Goal: Task Accomplishment & Management: Complete application form

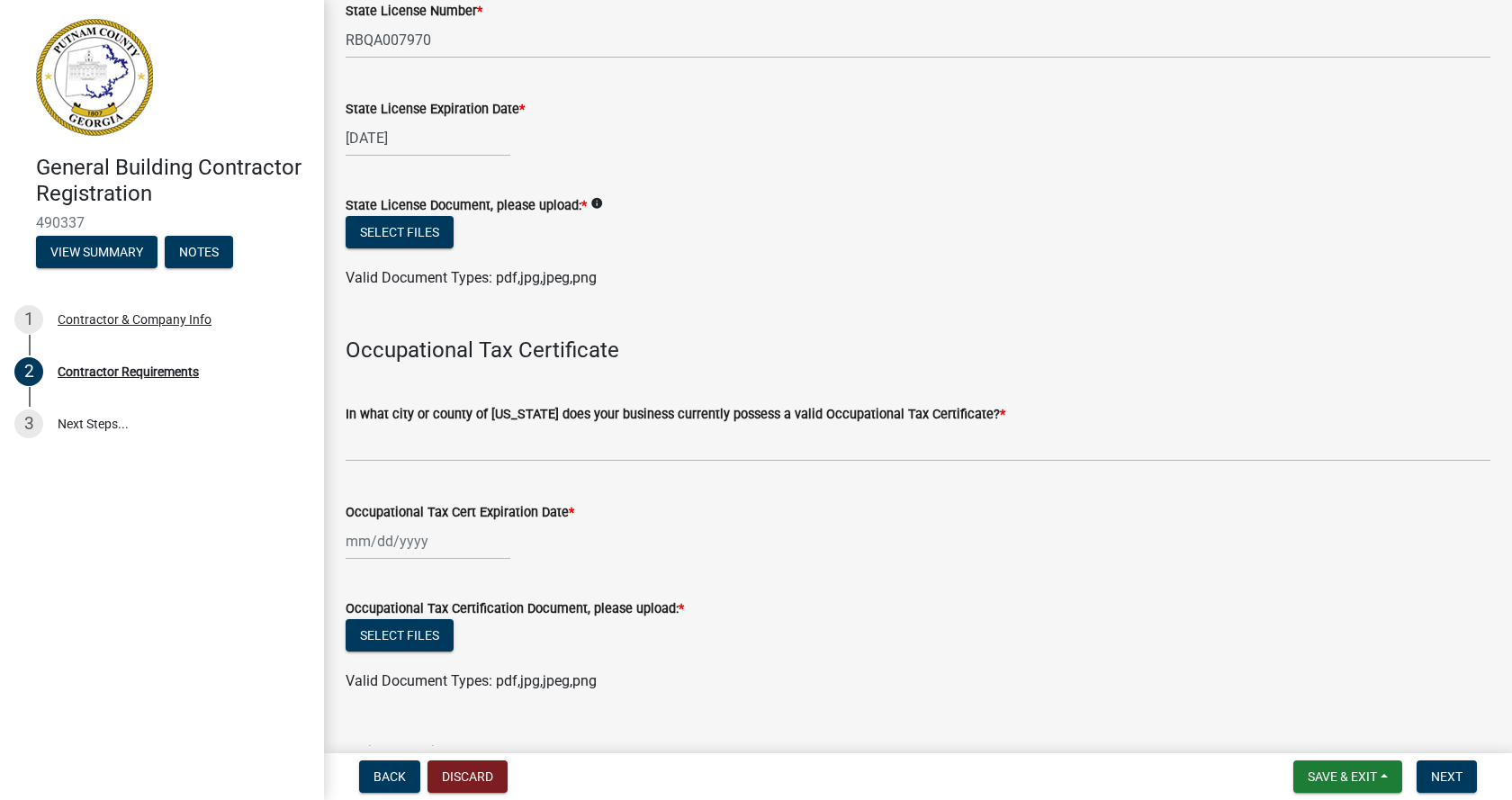
scroll to position [270, 0]
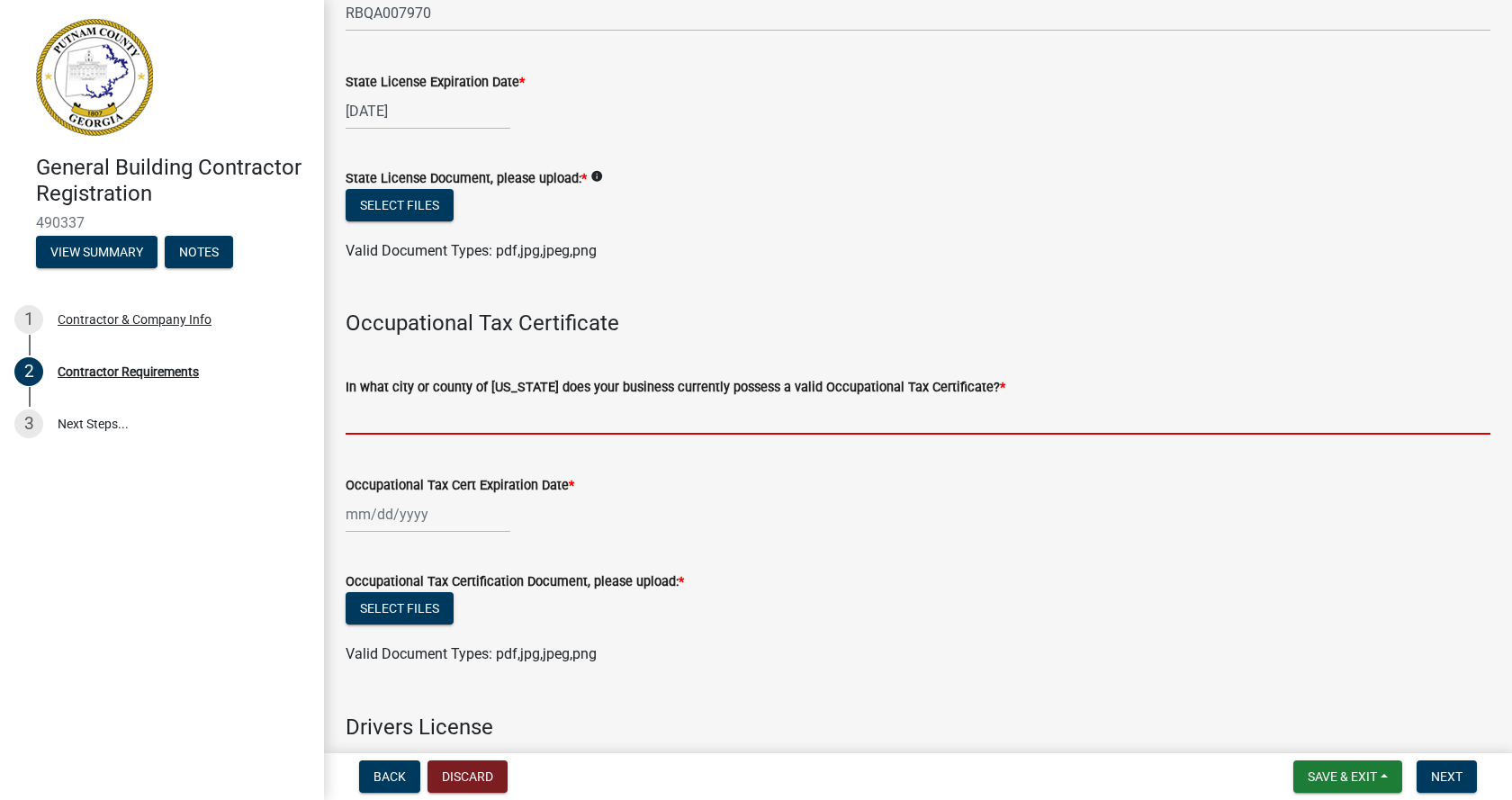
click at [371, 422] on input "In what city or county of Georgia does your business currently possess a valid …" at bounding box center [917, 416] width 1145 height 37
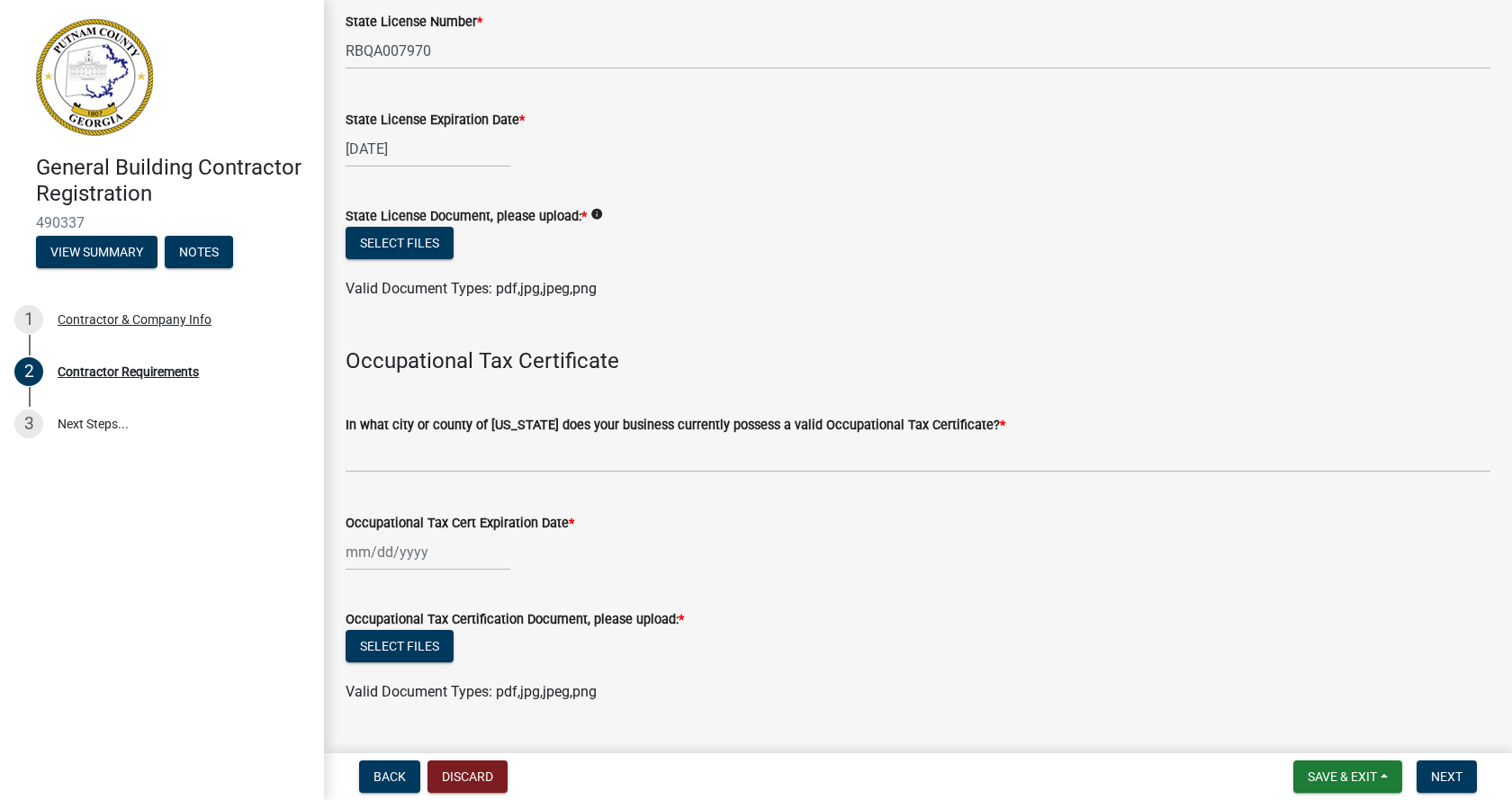
scroll to position [317, 0]
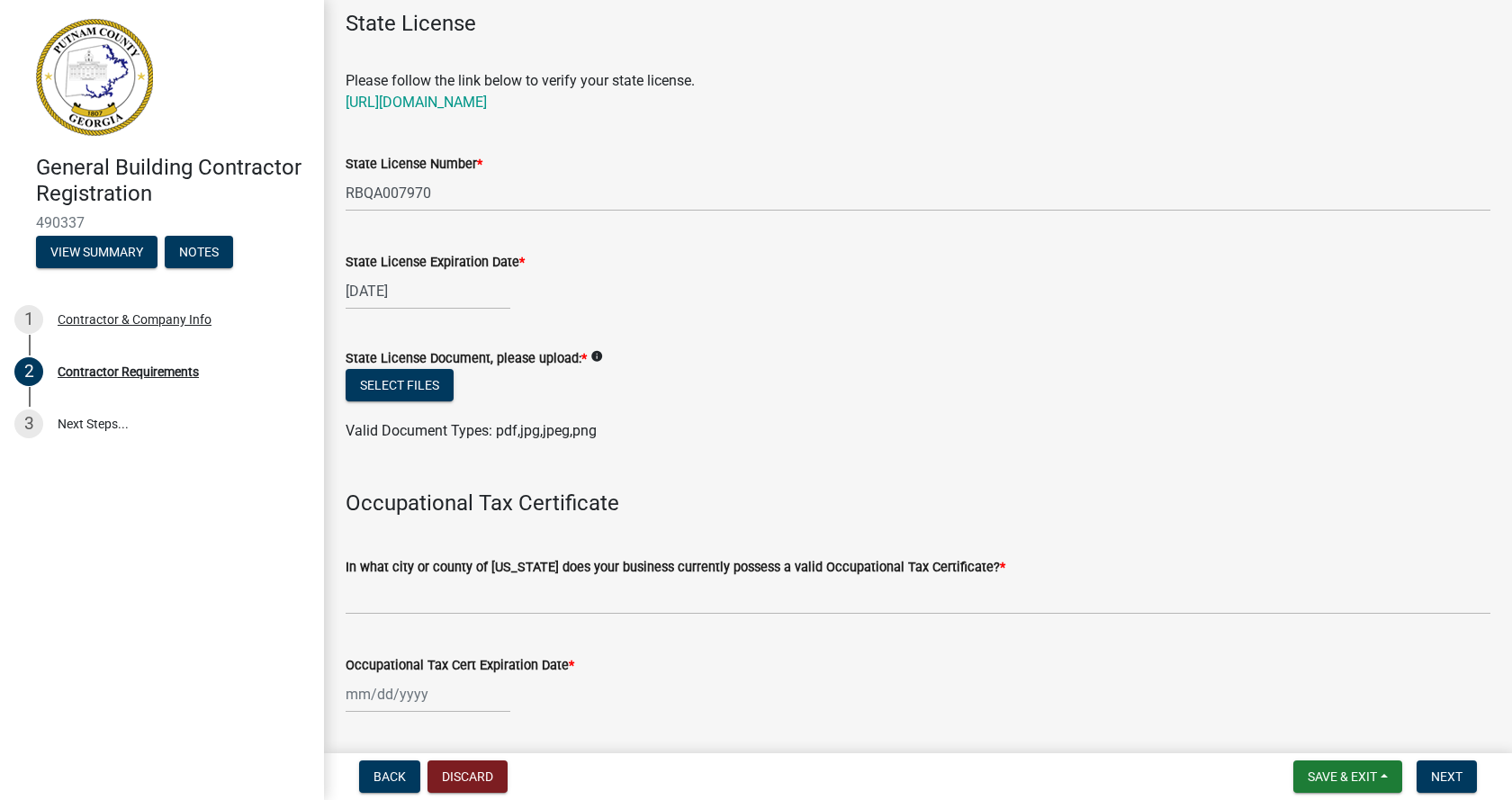
scroll to position [180, 0]
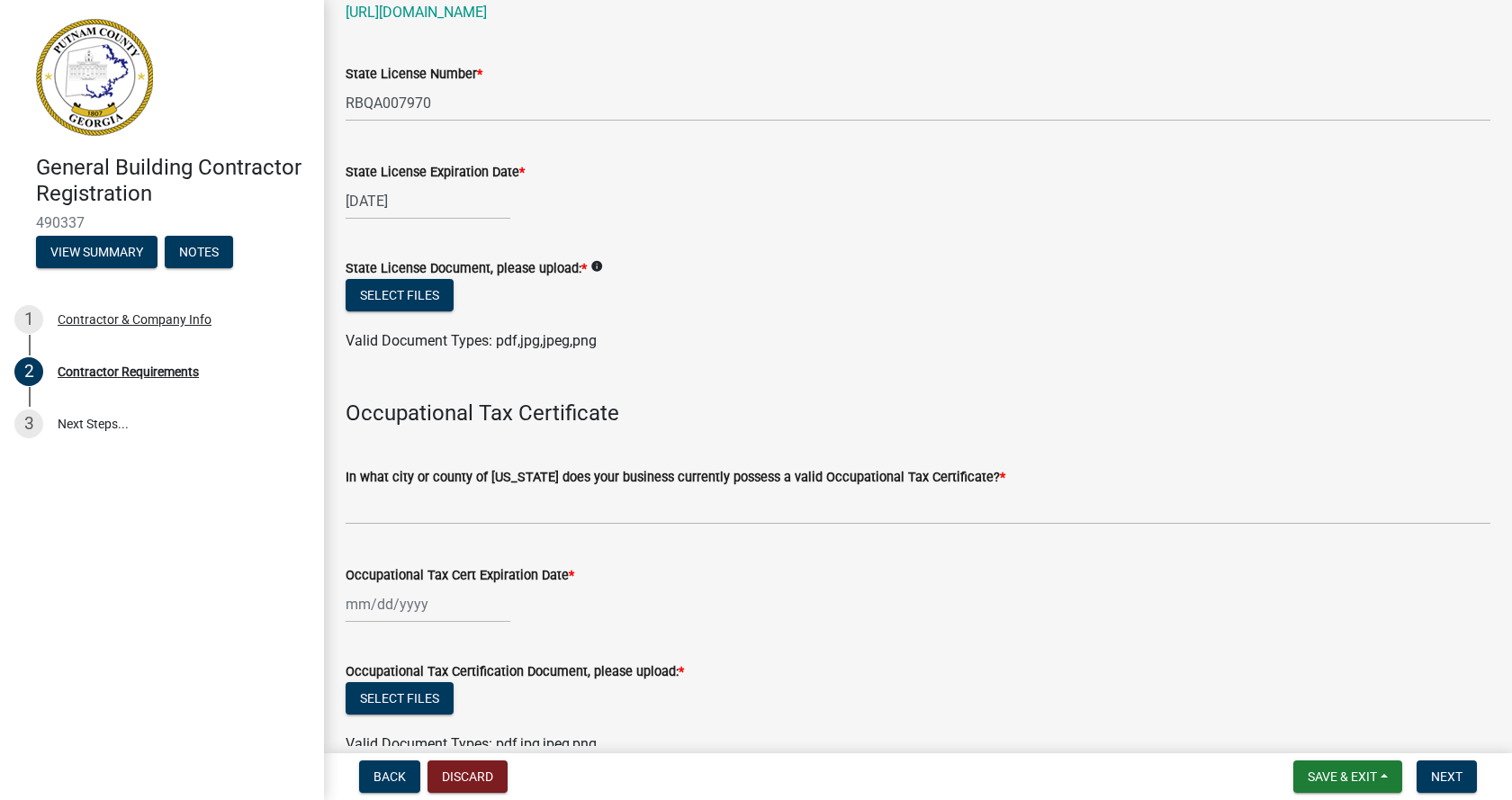
click at [401, 607] on input "Occupational Tax Cert Expiration Date *" at bounding box center [428, 605] width 164 height 37
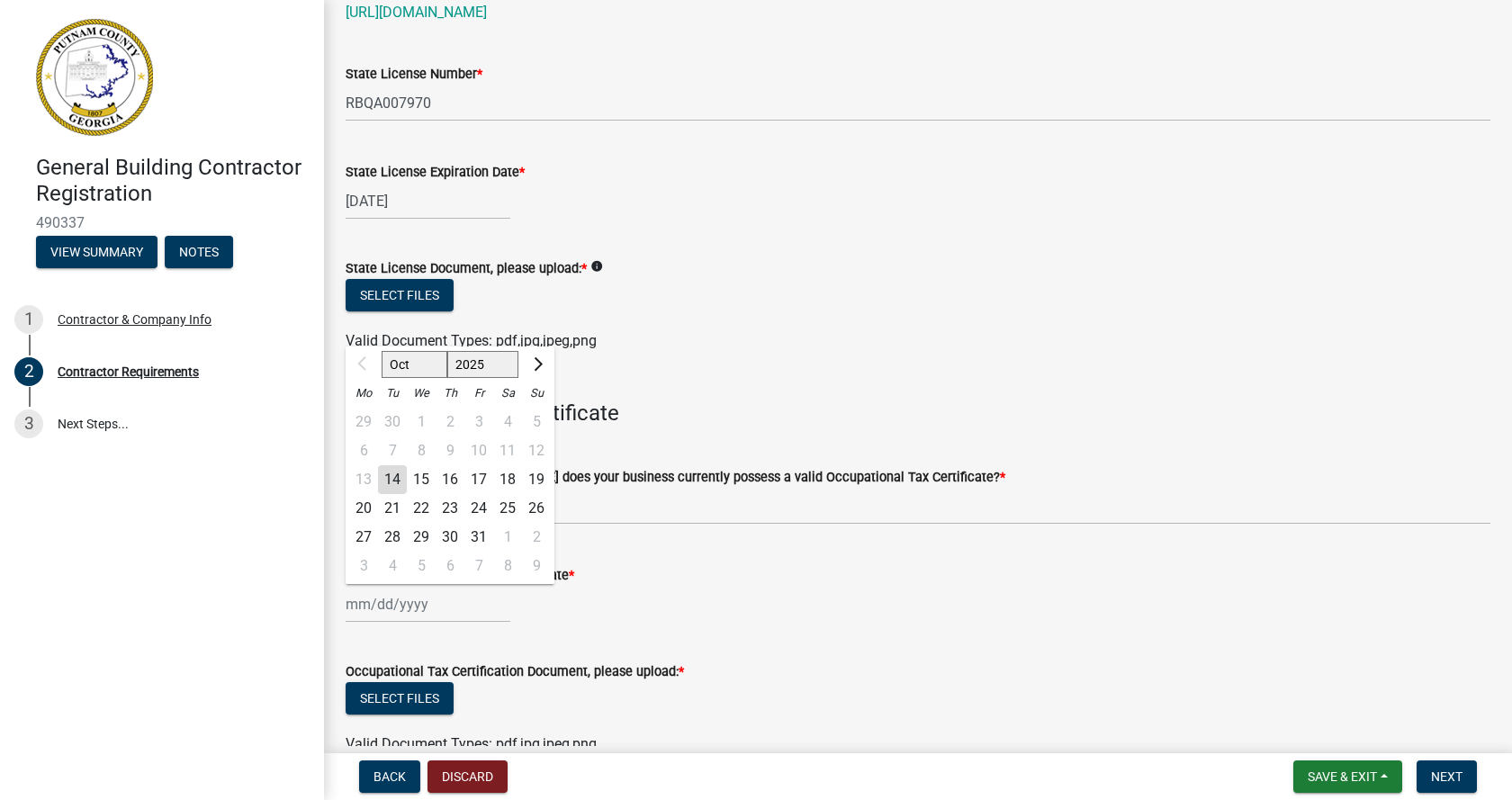
click at [796, 411] on h4 "Occupational Tax Certificate" at bounding box center [917, 414] width 1145 height 26
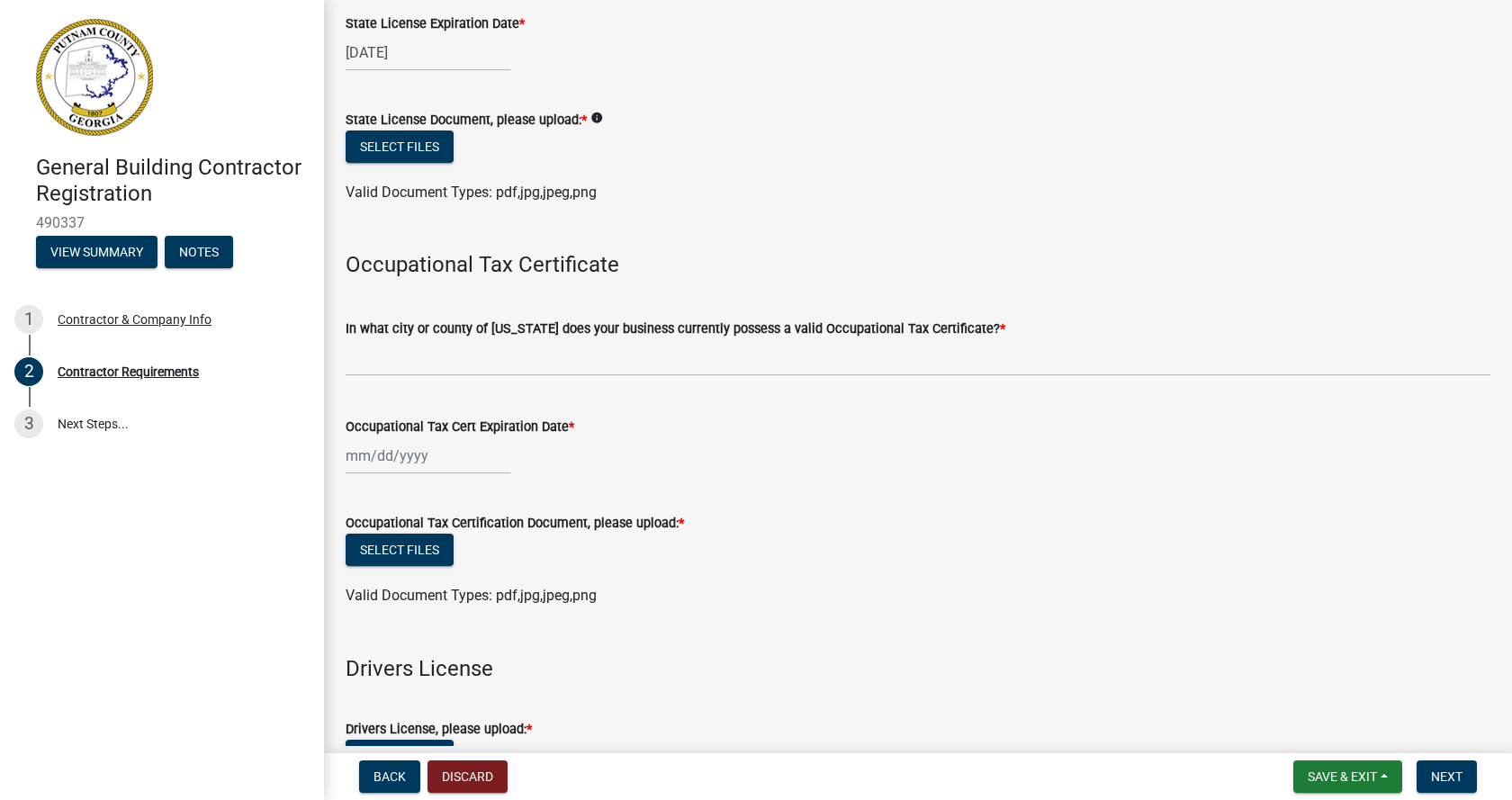
scroll to position [360, 0]
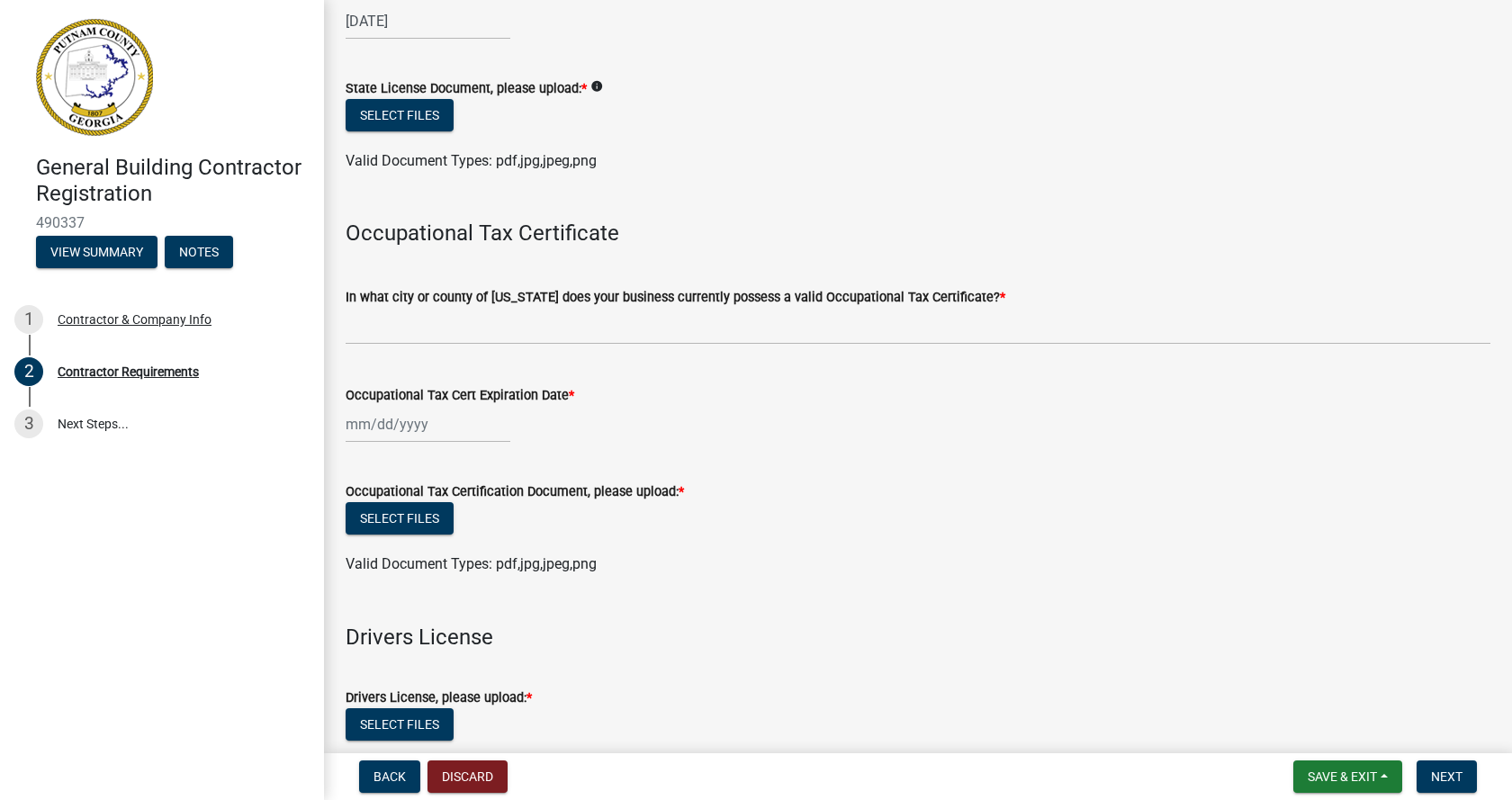
click at [357, 423] on div at bounding box center [428, 424] width 164 height 37
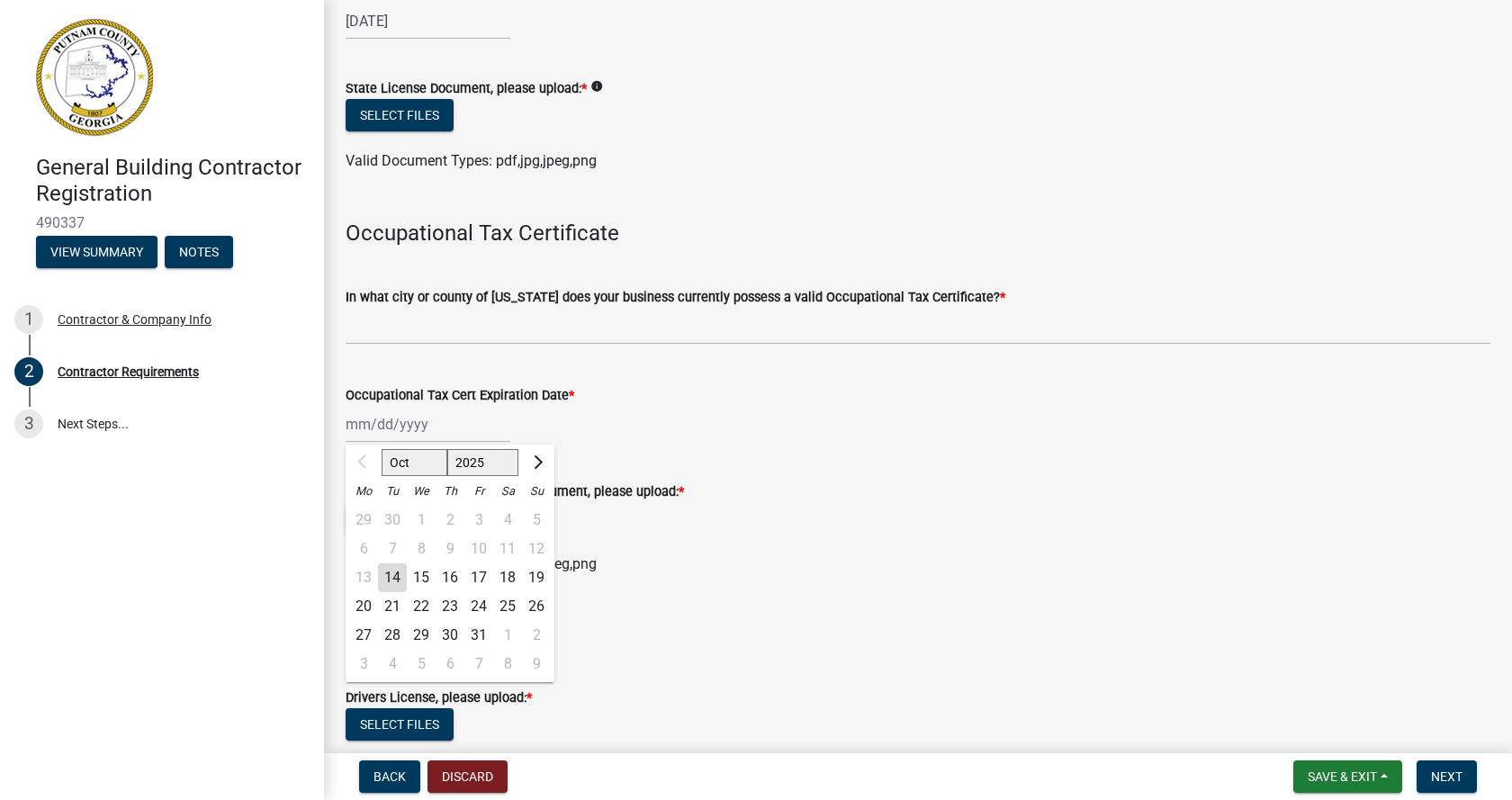
click at [613, 392] on div "Occupational Tax Cert Expiration Date *" at bounding box center [917, 395] width 1145 height 22
click at [349, 425] on div "Oct Nov Dec 2025 2026 2027 2028 2029 2030 2031 2032 2033 2034 2035 2036 2037 20…" at bounding box center [428, 424] width 164 height 37
click at [538, 459] on span "Next month" at bounding box center [535, 462] width 14 height 14
click at [538, 460] on span "Next month" at bounding box center [535, 462] width 14 height 14
select select "12"
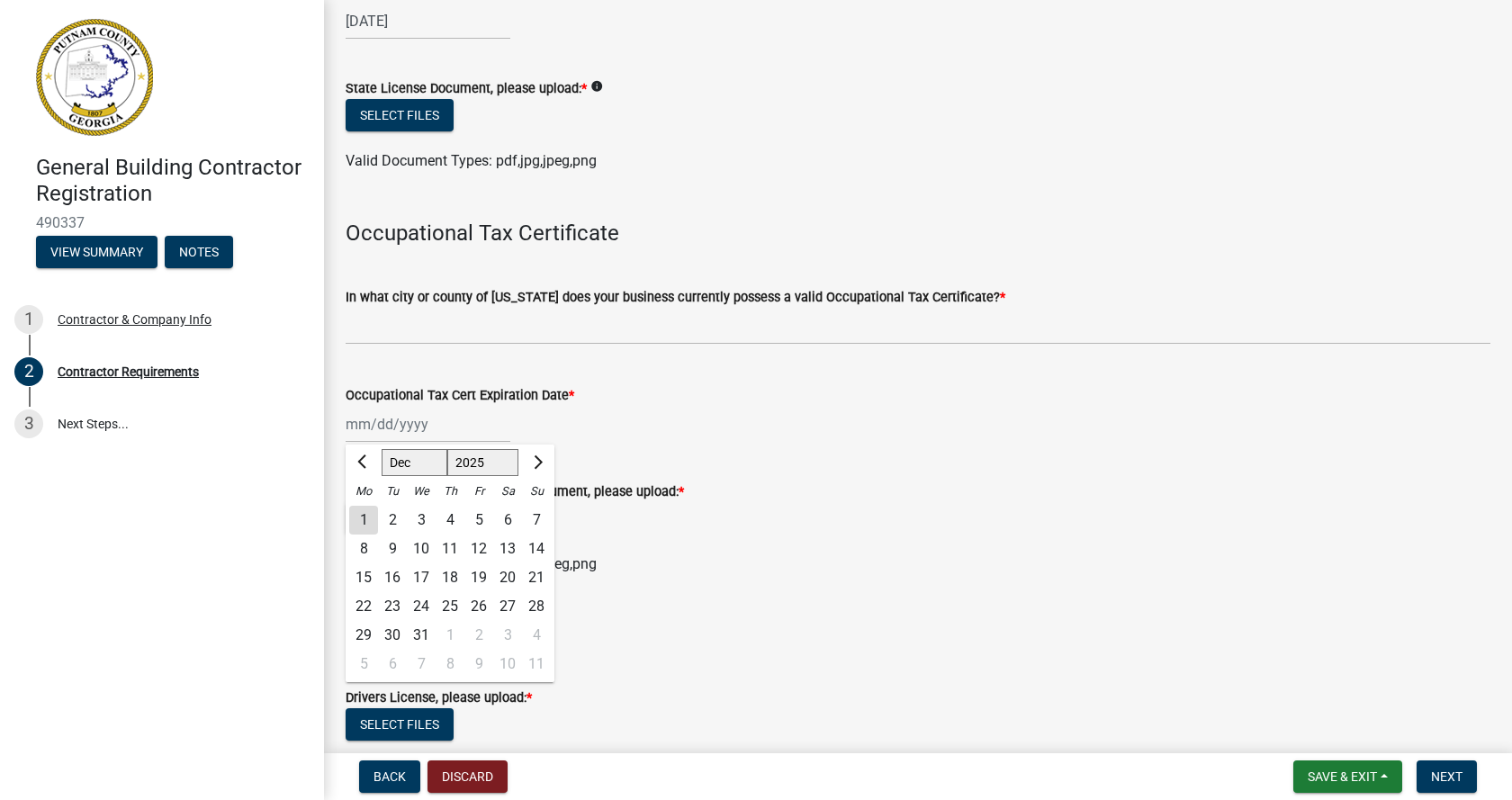
click at [419, 636] on div "31" at bounding box center [421, 636] width 29 height 29
type input "12/31/2025"
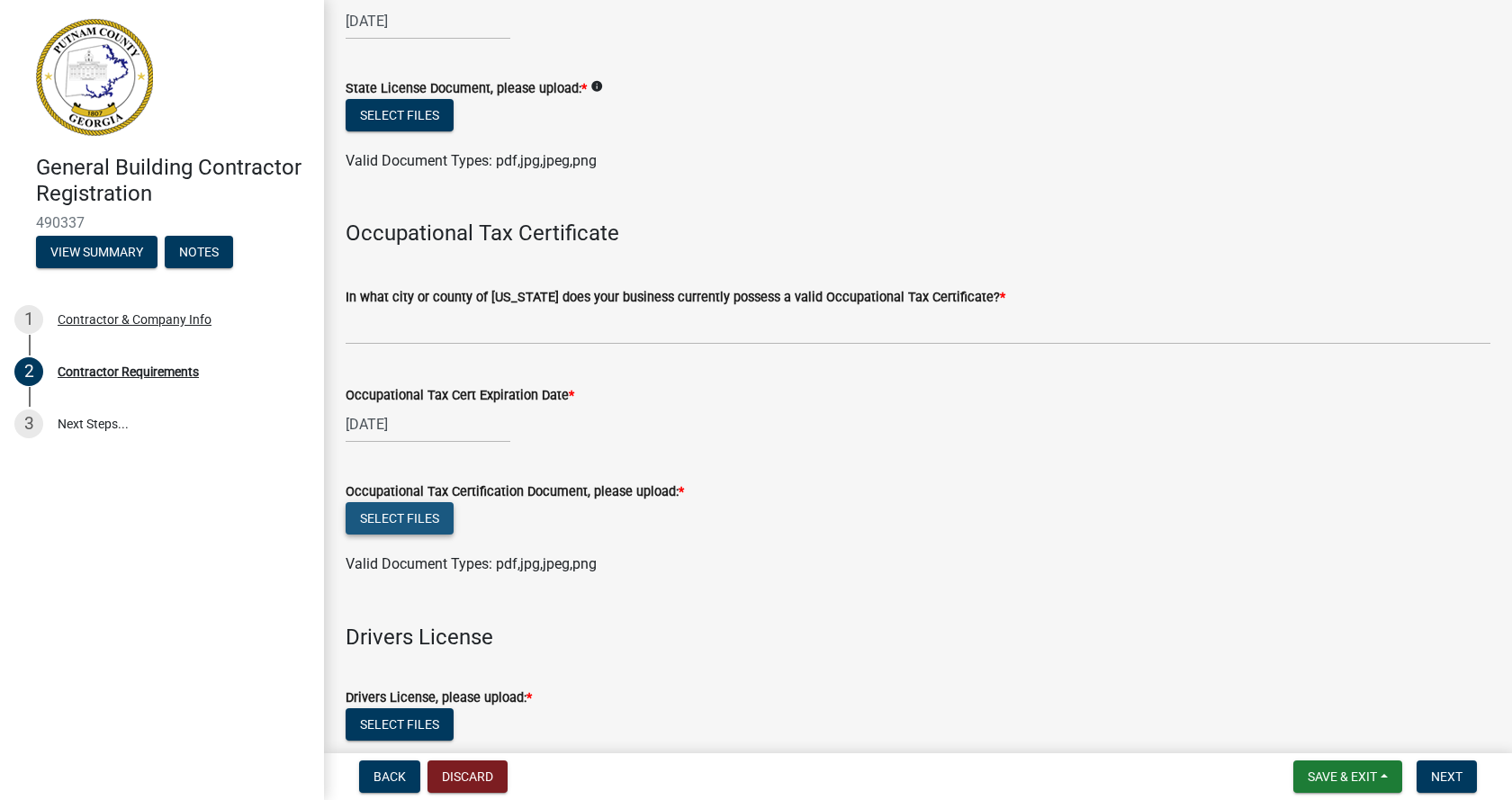
click at [399, 522] on button "Select files" at bounding box center [399, 518] width 108 height 32
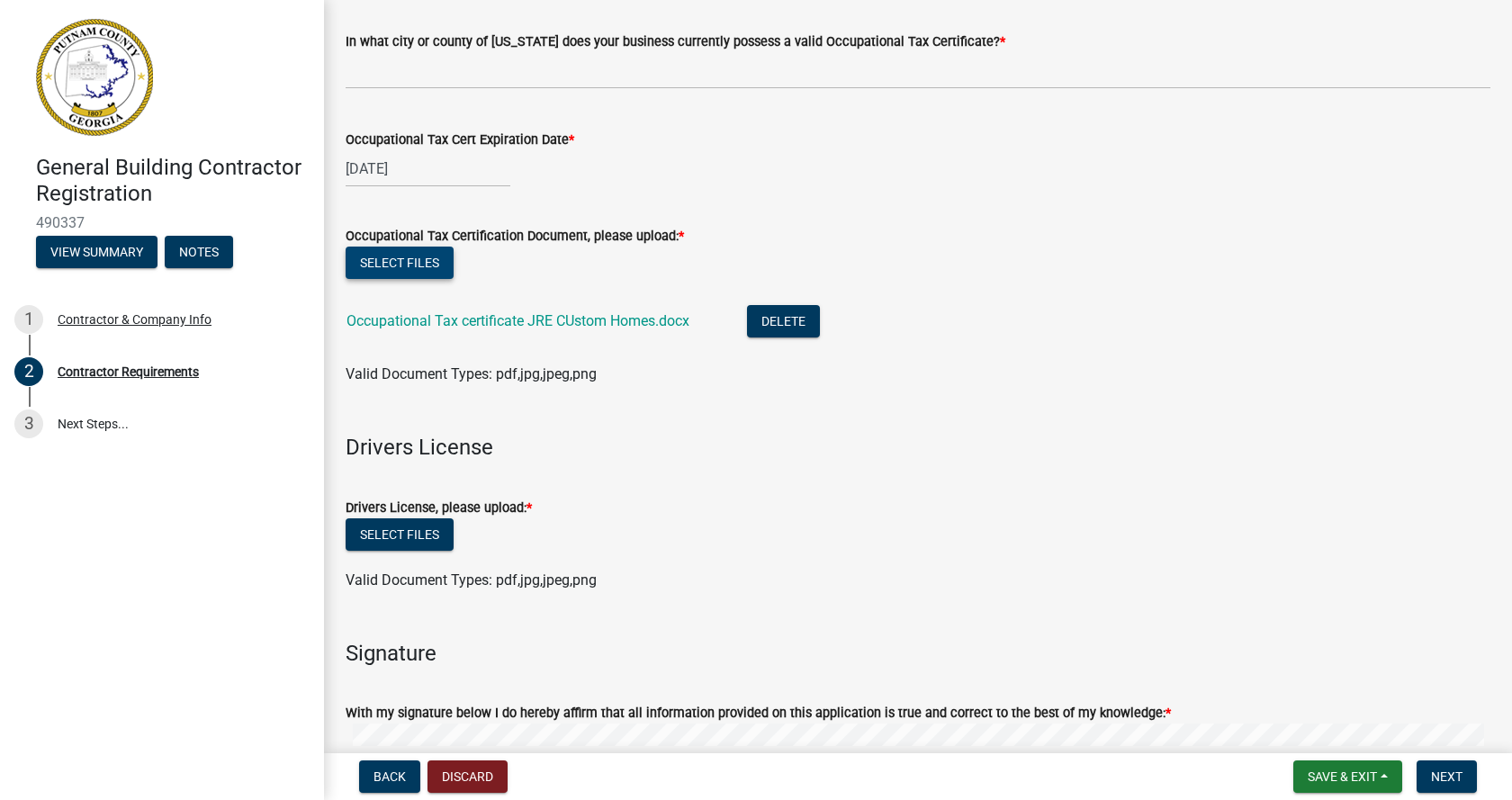
scroll to position [630, 0]
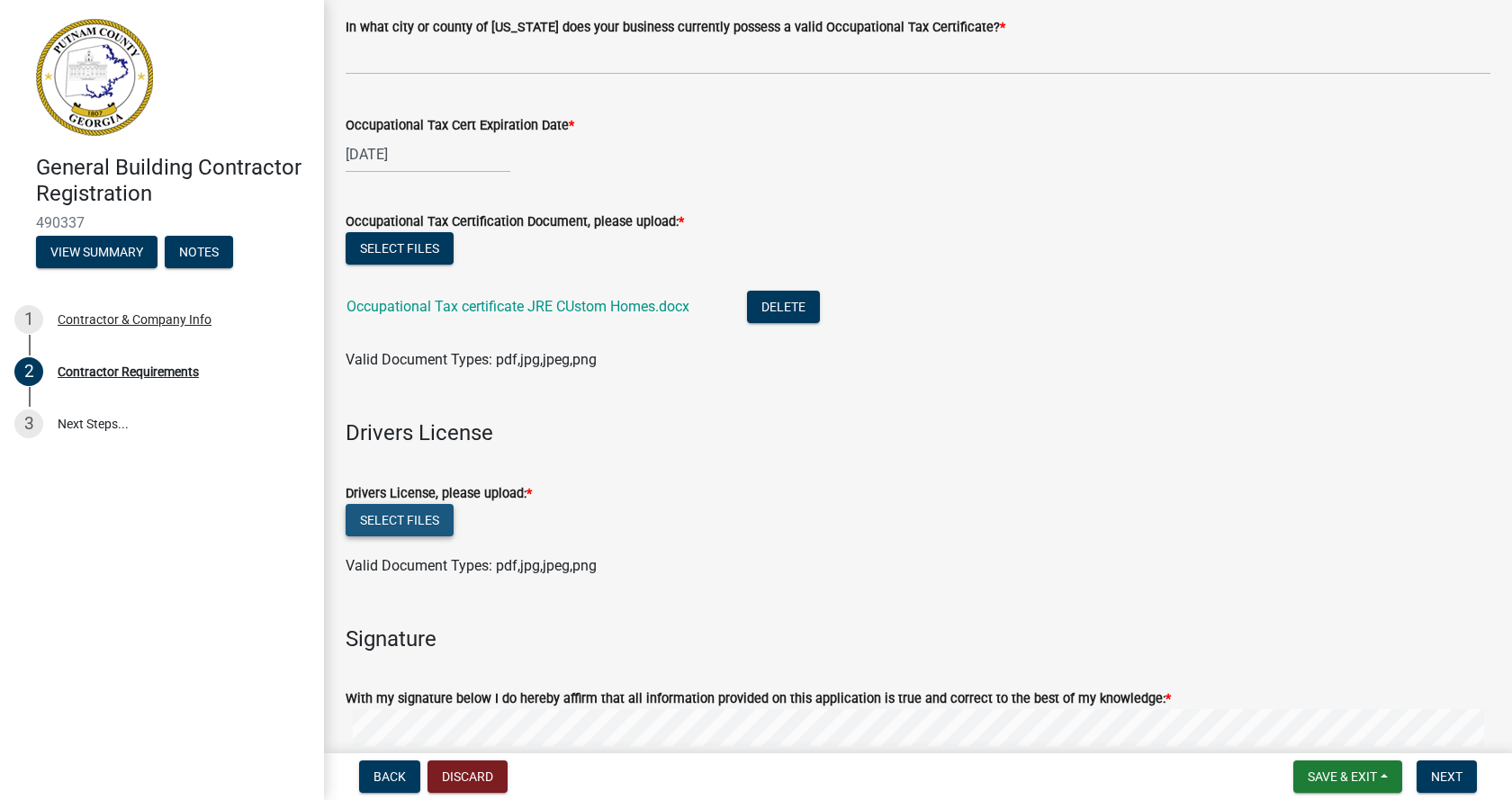
click at [388, 524] on button "Select files" at bounding box center [399, 520] width 108 height 32
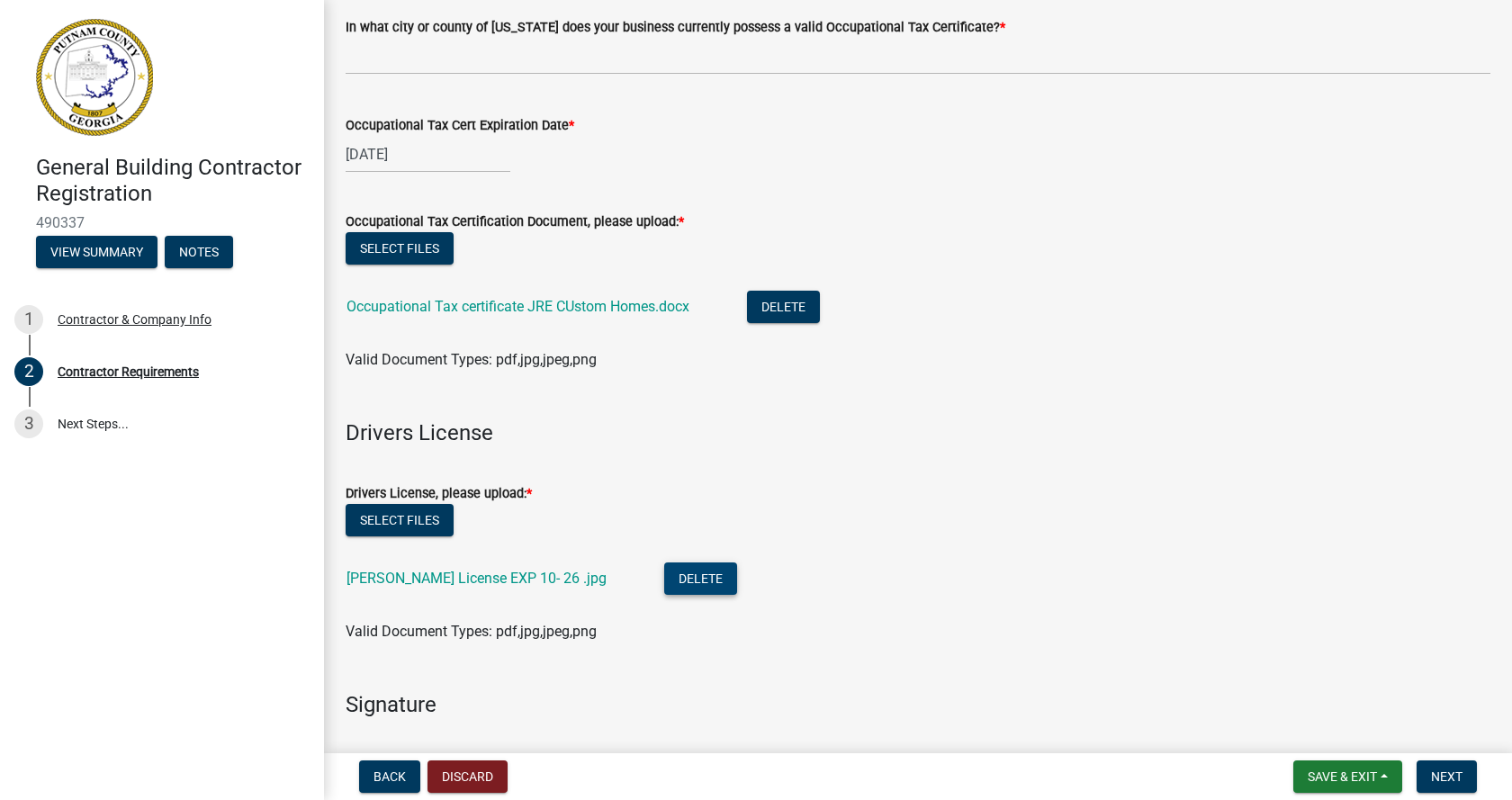
drag, startPoint x: 670, startPoint y: 577, endPoint x: 840, endPoint y: 527, distance: 177.2
click at [838, 527] on wm-upload "Select files Jim Drivers License EXP 10- 26 .jpg Delete Valid Document Types: p…" at bounding box center [917, 574] width 1145 height 139
click at [397, 520] on button "Select files" at bounding box center [399, 520] width 108 height 32
click at [664, 579] on button "Delete" at bounding box center [701, 578] width 73 height 32
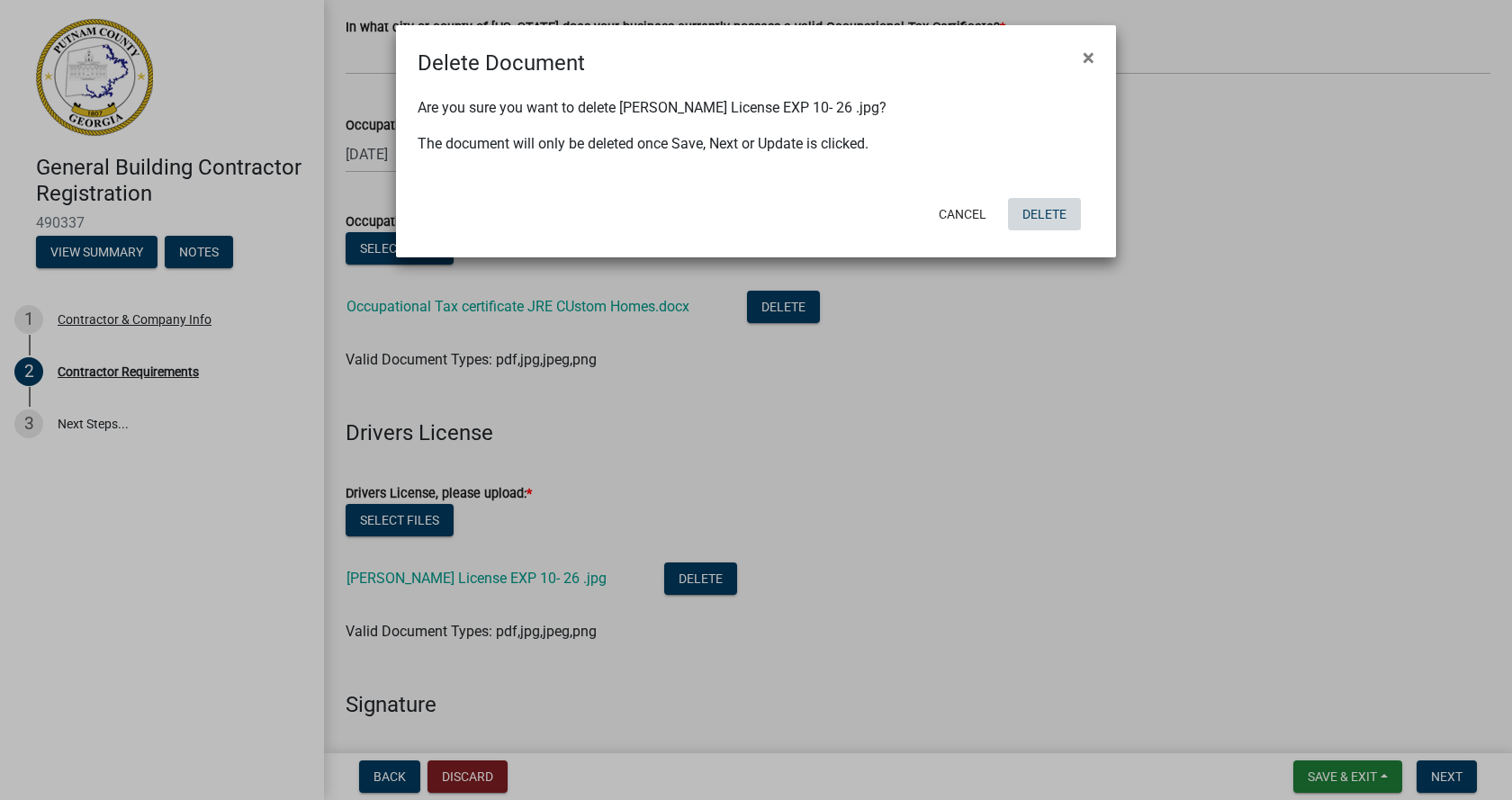
click at [1041, 213] on button "Delete" at bounding box center [1045, 214] width 73 height 32
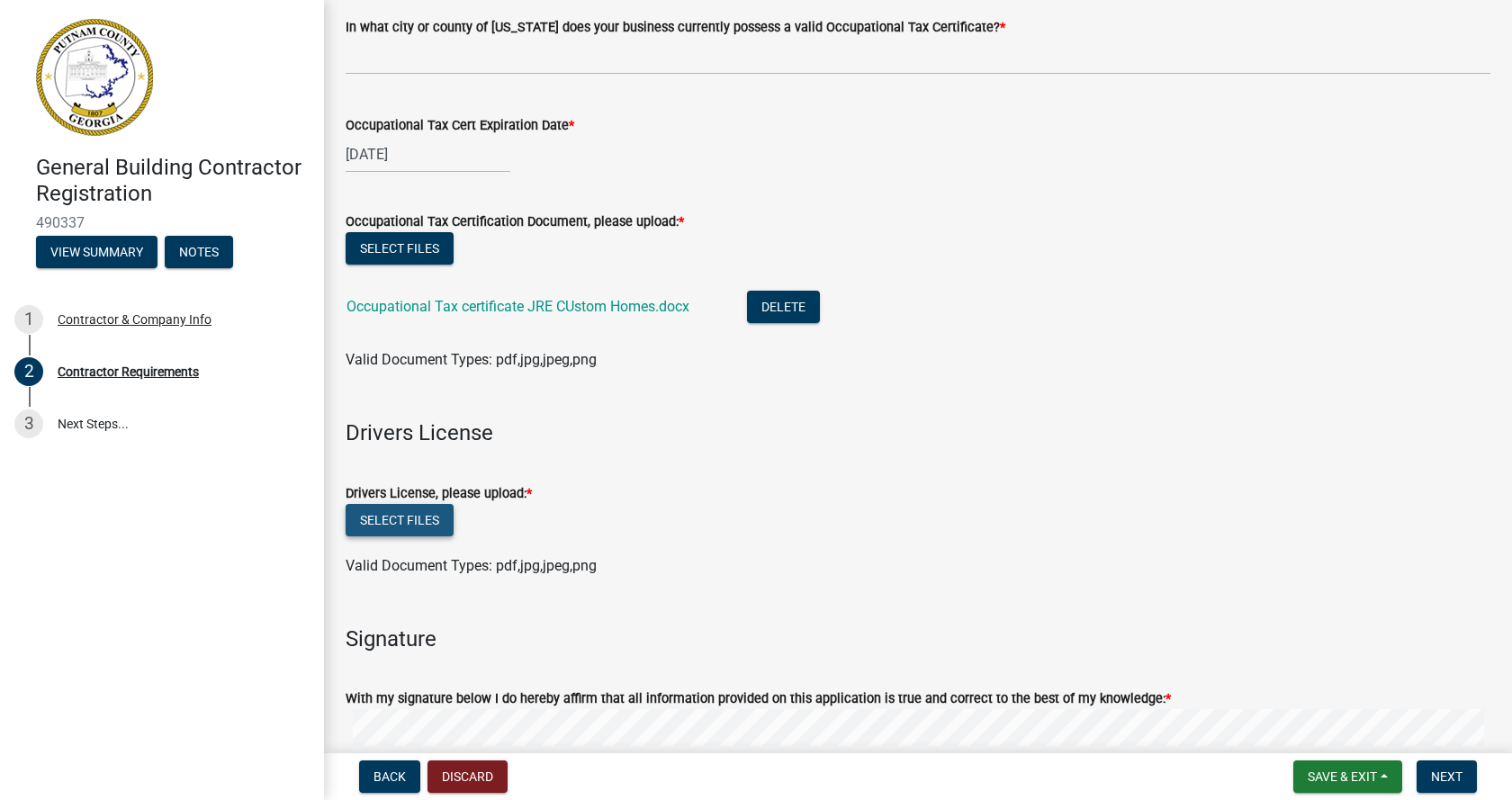
click at [388, 513] on button "Select files" at bounding box center [399, 520] width 108 height 32
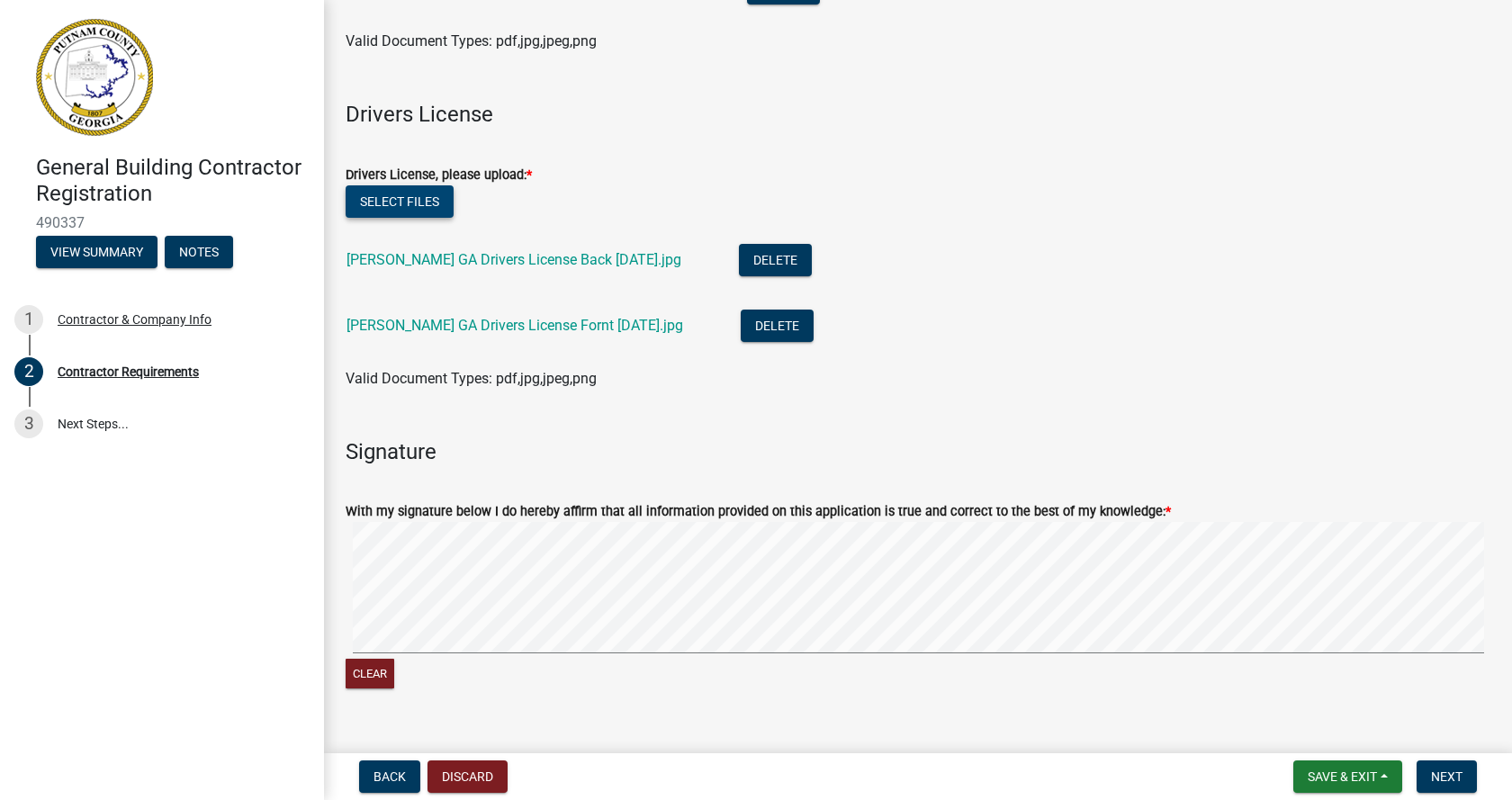
scroll to position [1054, 0]
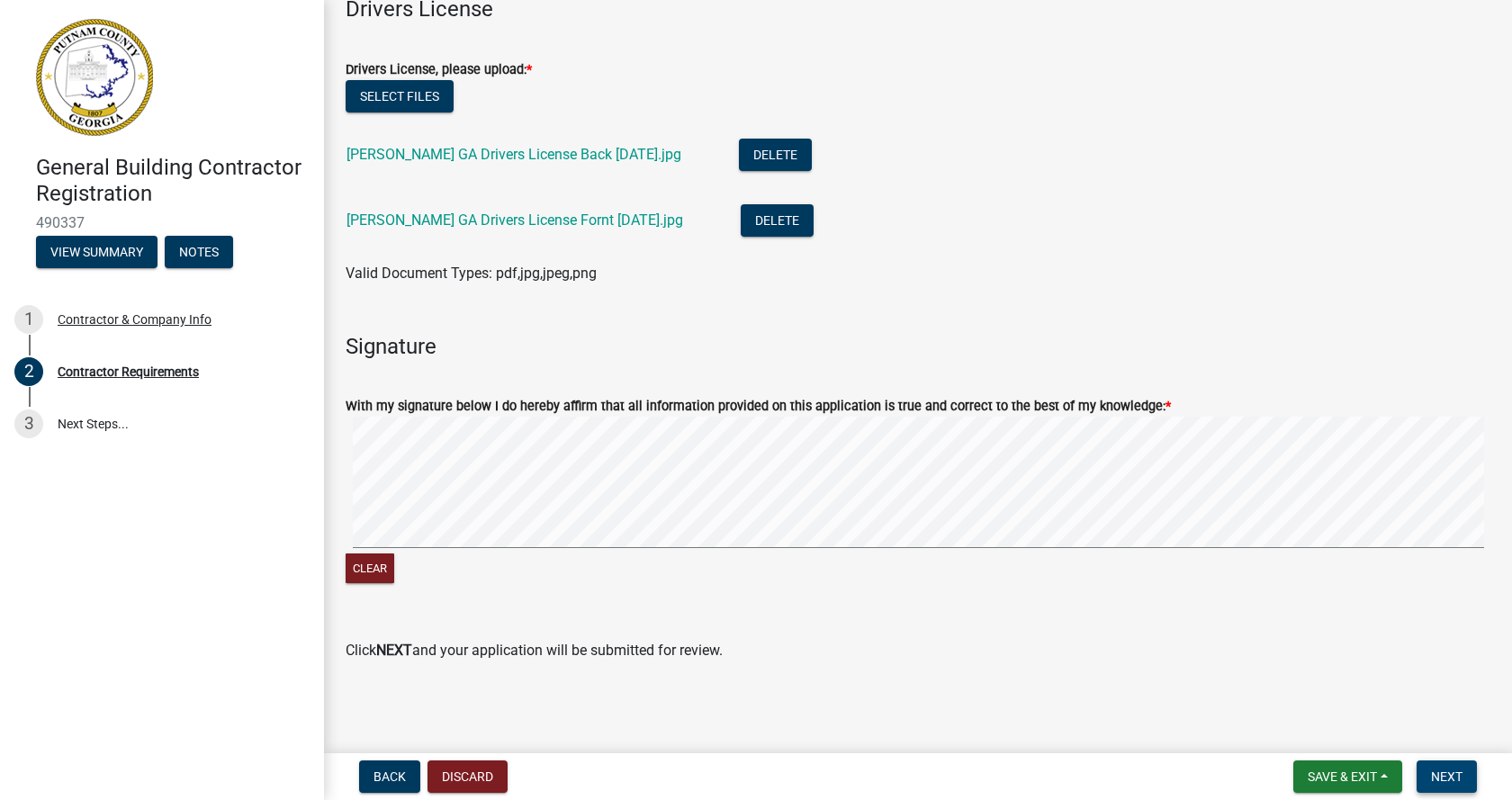
click at [1435, 778] on span "Next" at bounding box center [1447, 777] width 31 height 15
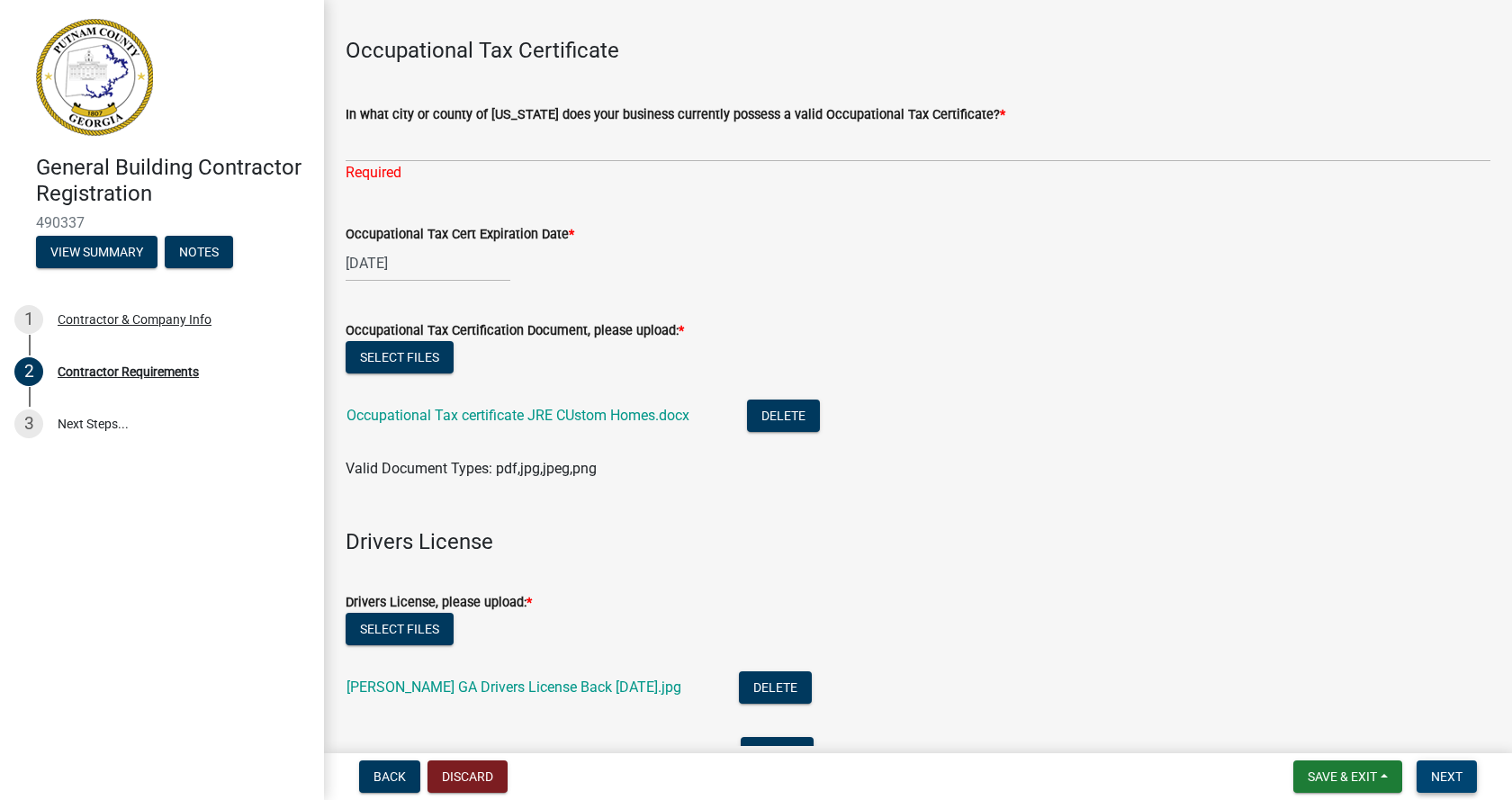
scroll to position [572, 0]
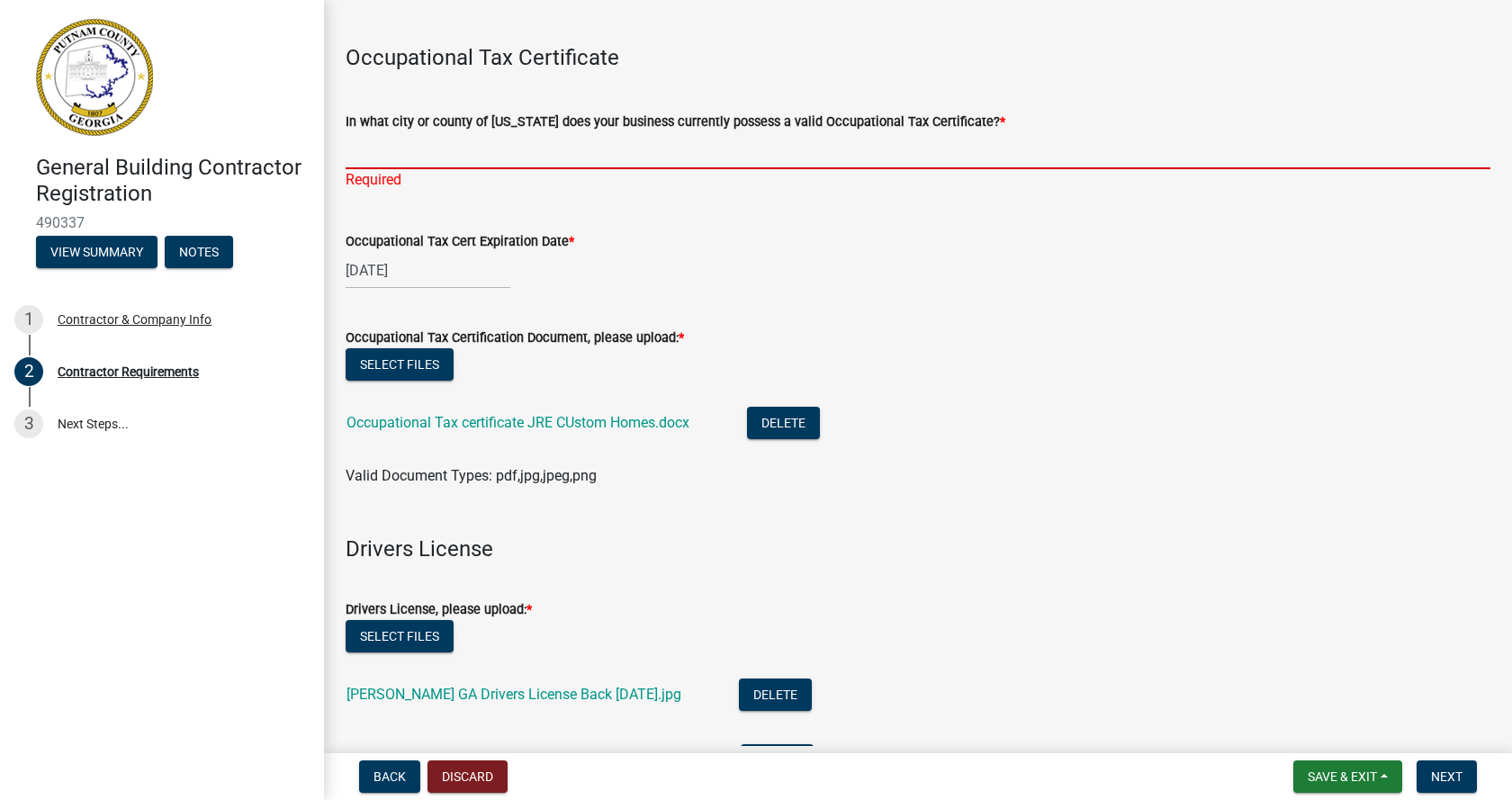
click at [358, 158] on input "In what city or county of Georgia does your business currently possess a valid …" at bounding box center [917, 151] width 1145 height 37
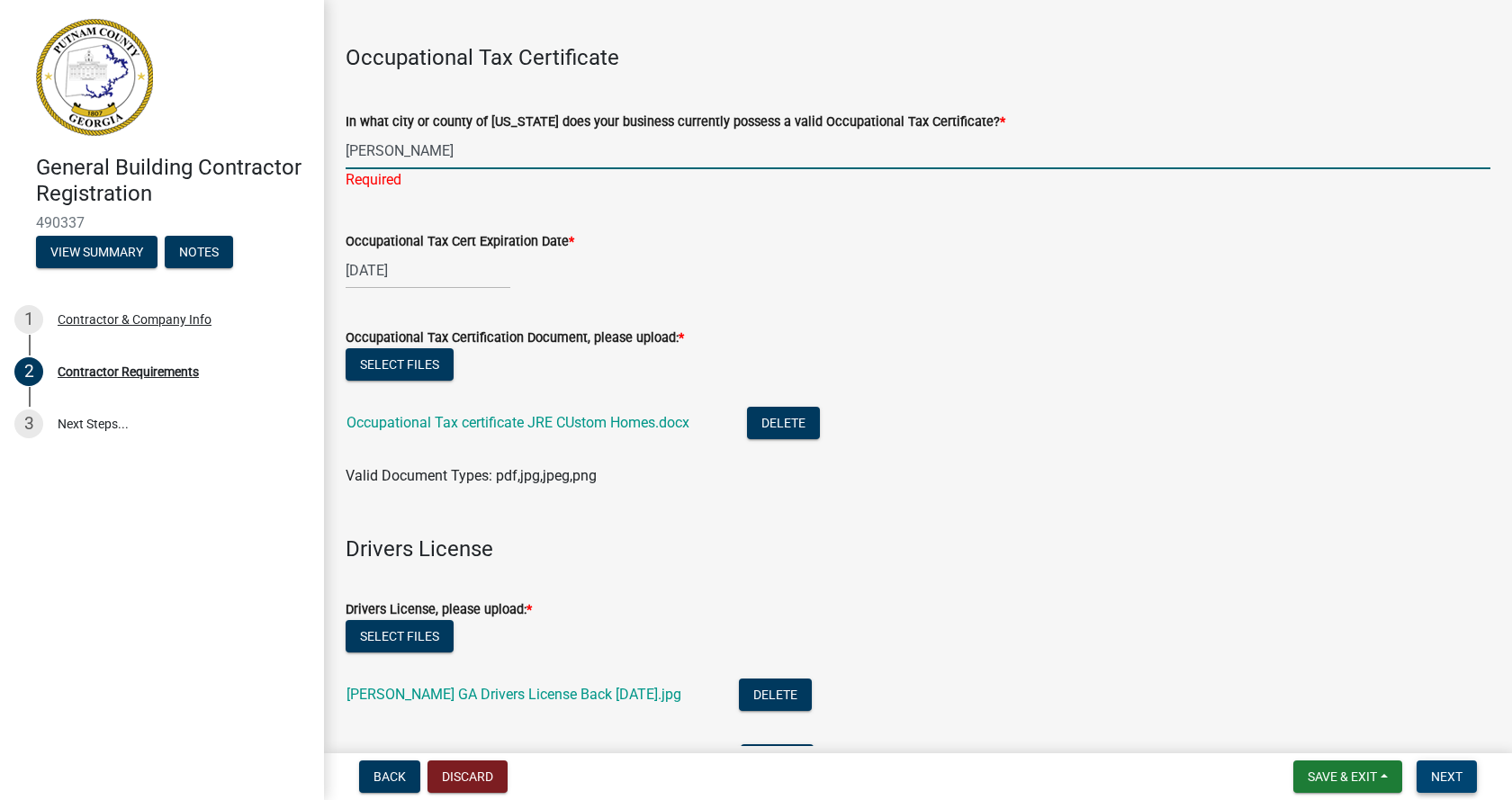
type input "Putnam"
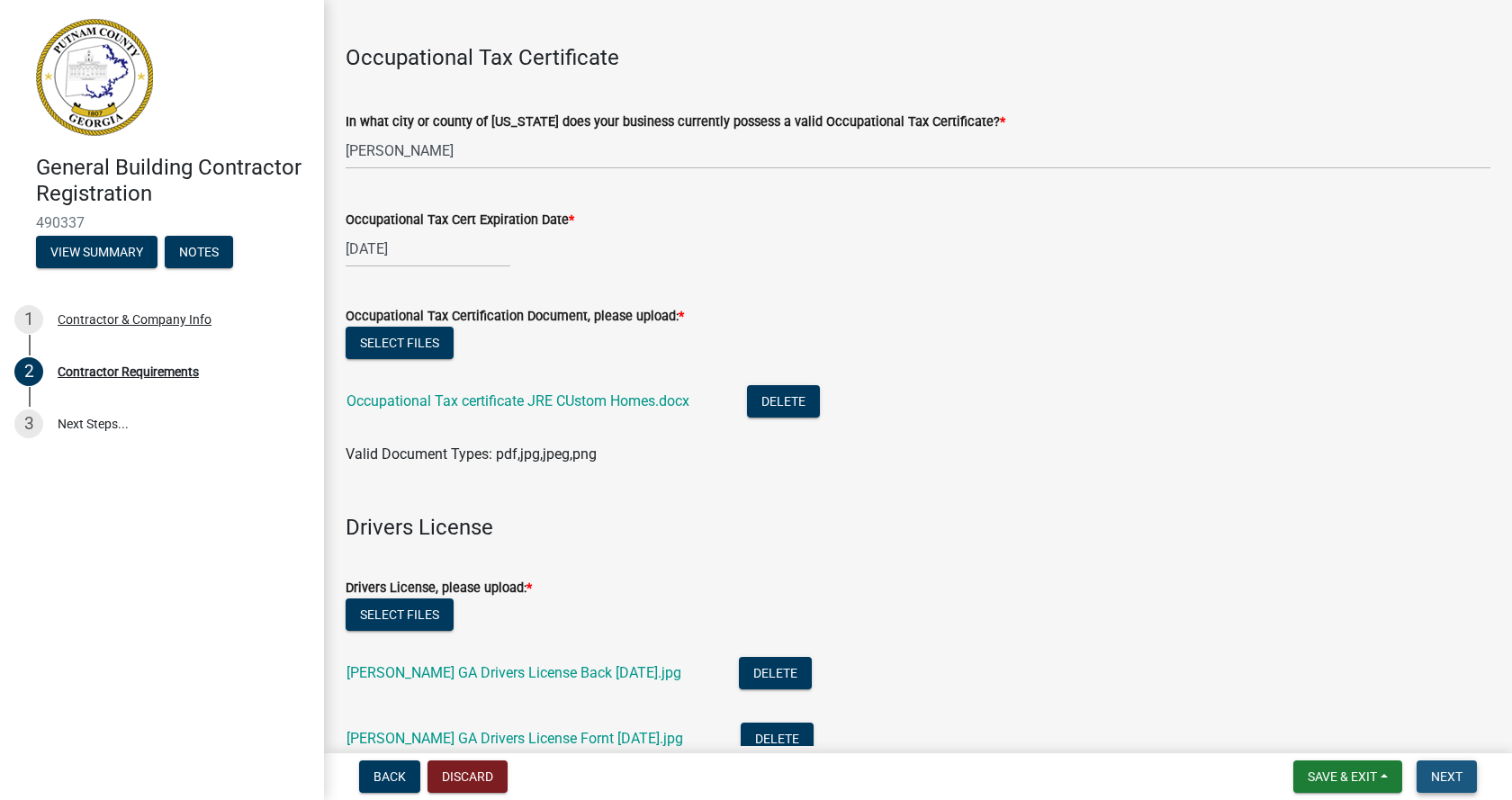
click at [1441, 780] on span "Next" at bounding box center [1447, 777] width 31 height 15
click at [1442, 780] on span "Next" at bounding box center [1447, 777] width 31 height 15
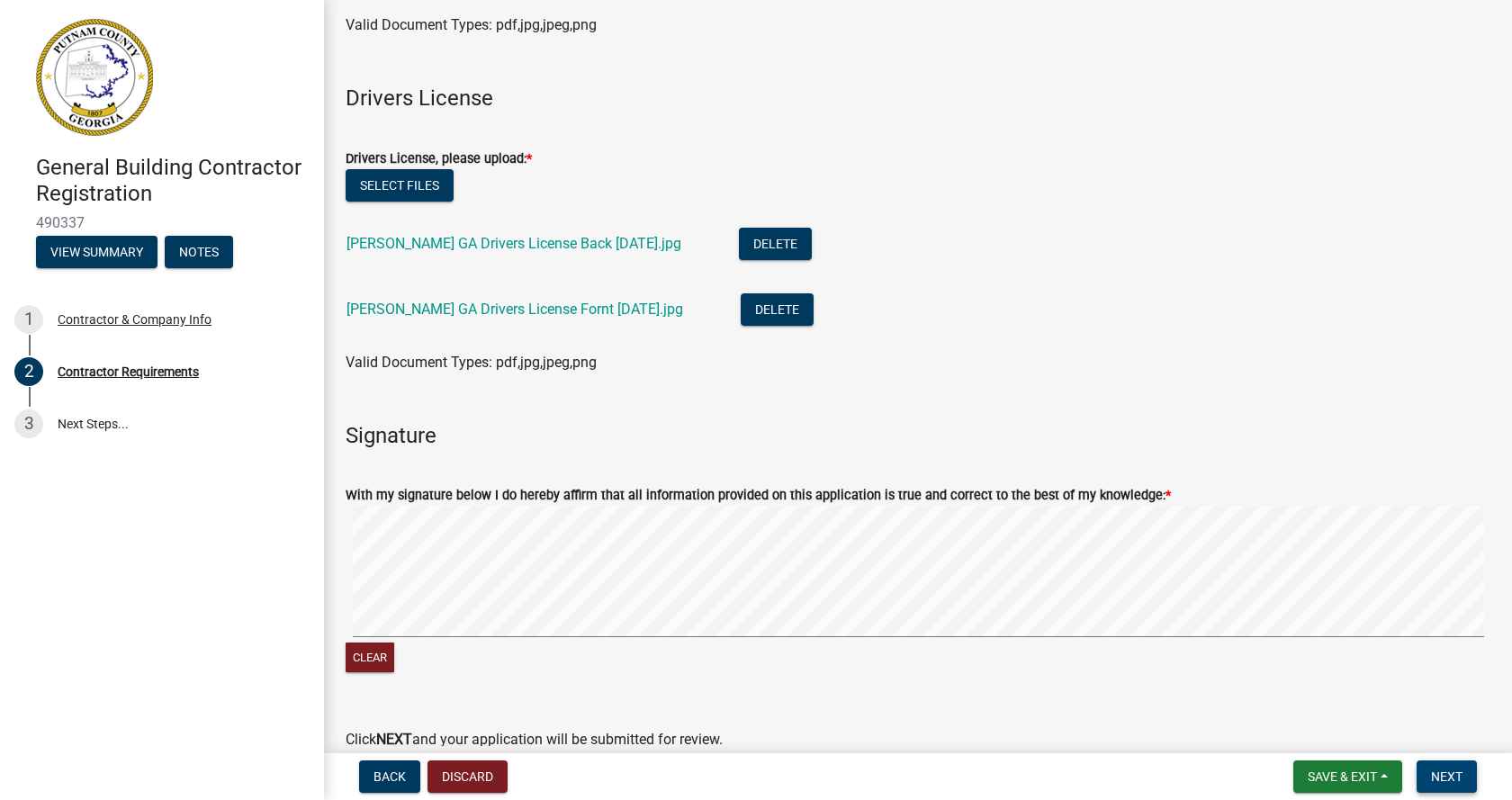
scroll to position [1089, 0]
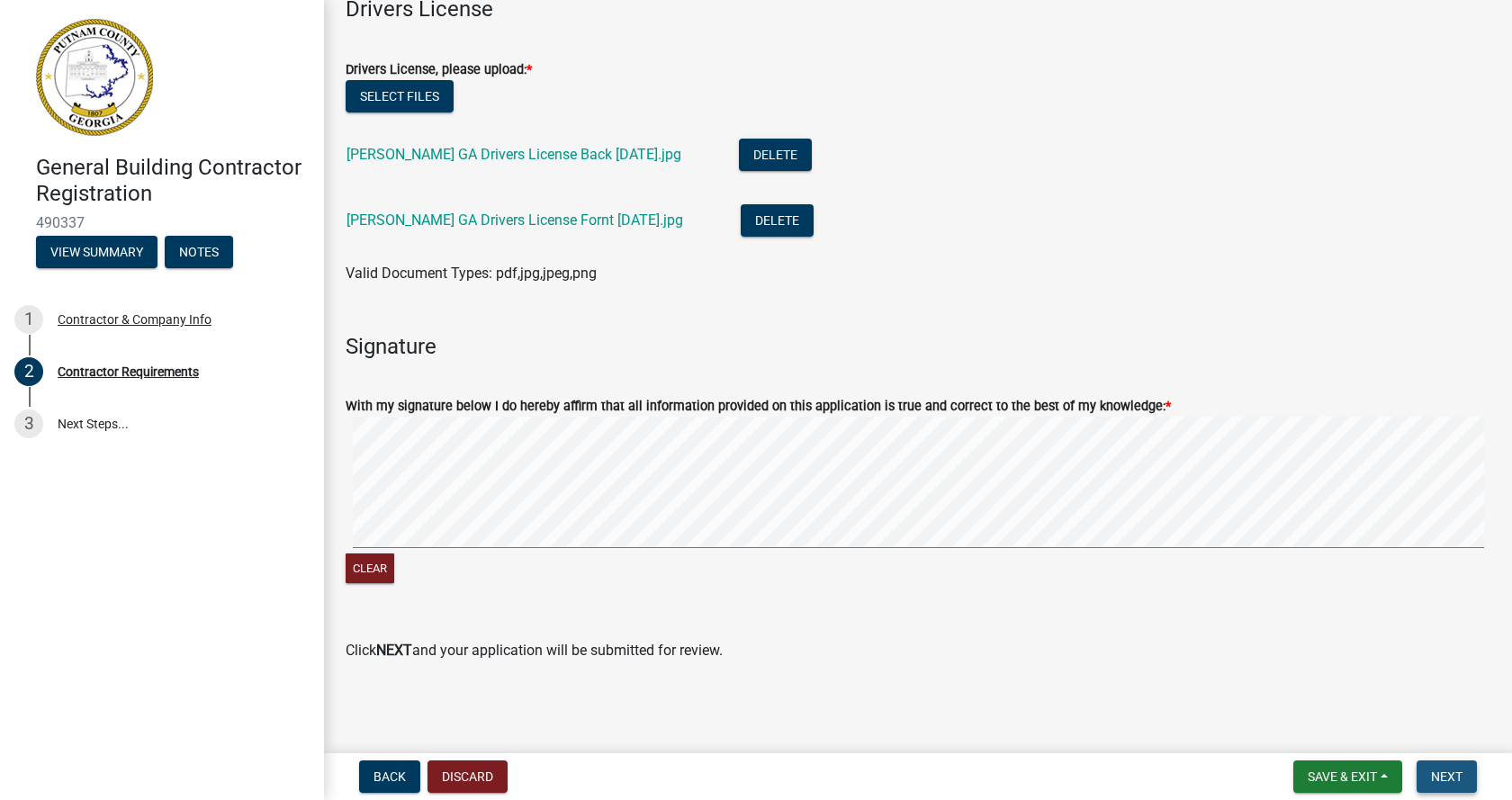
click at [1455, 776] on span "Next" at bounding box center [1447, 777] width 31 height 15
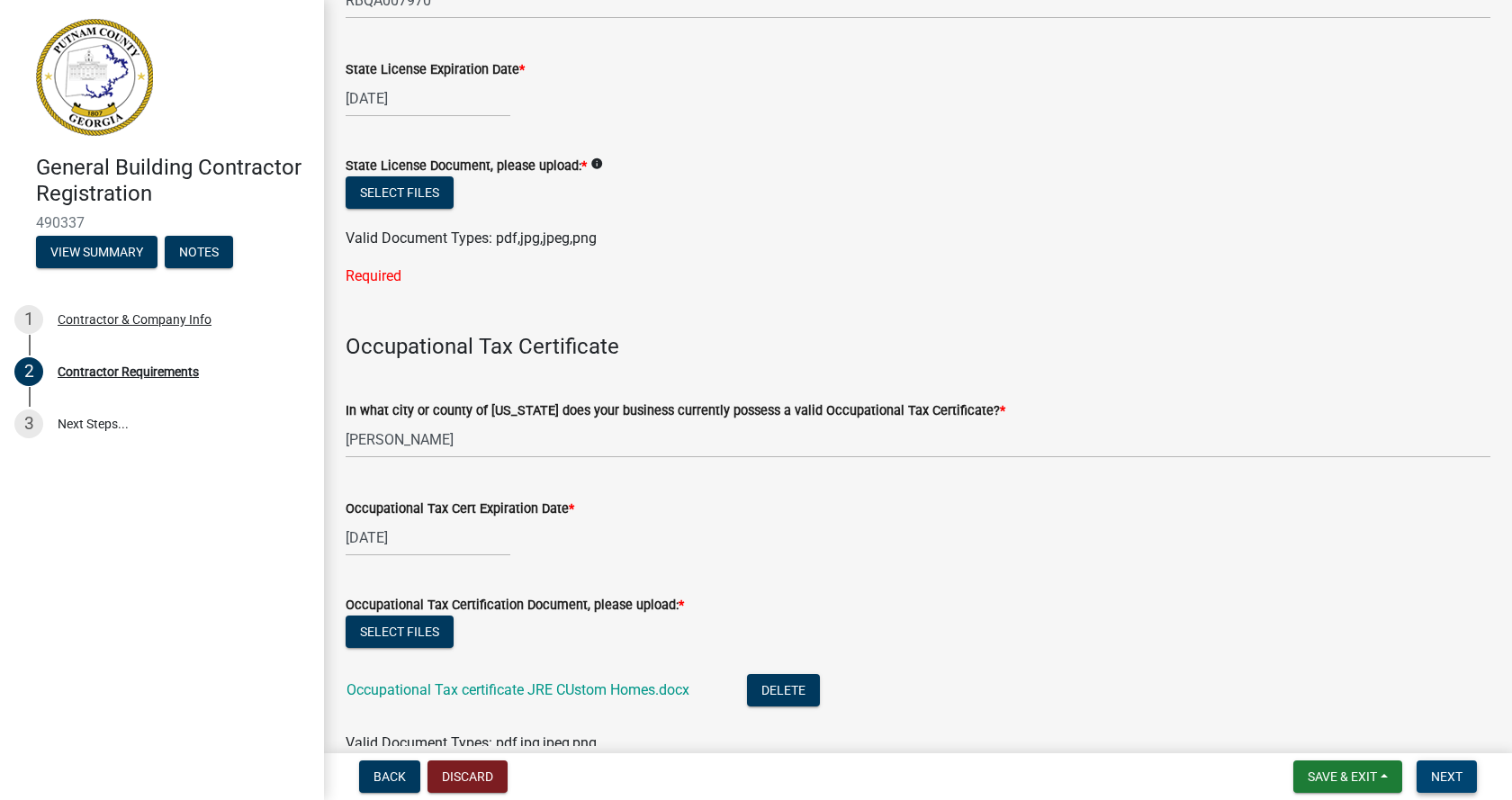
scroll to position [279, 0]
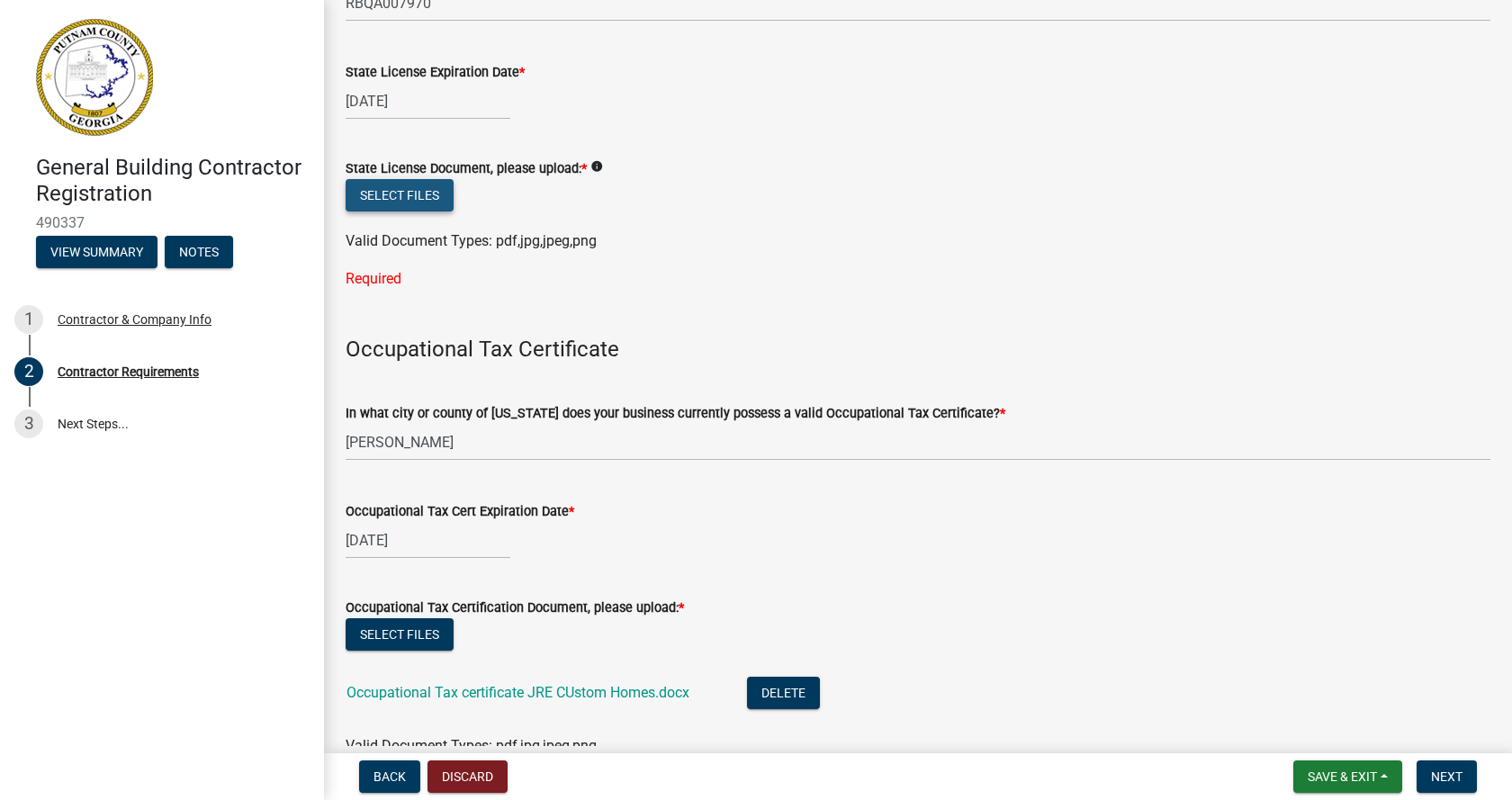
click at [391, 198] on button "Select files" at bounding box center [399, 195] width 108 height 32
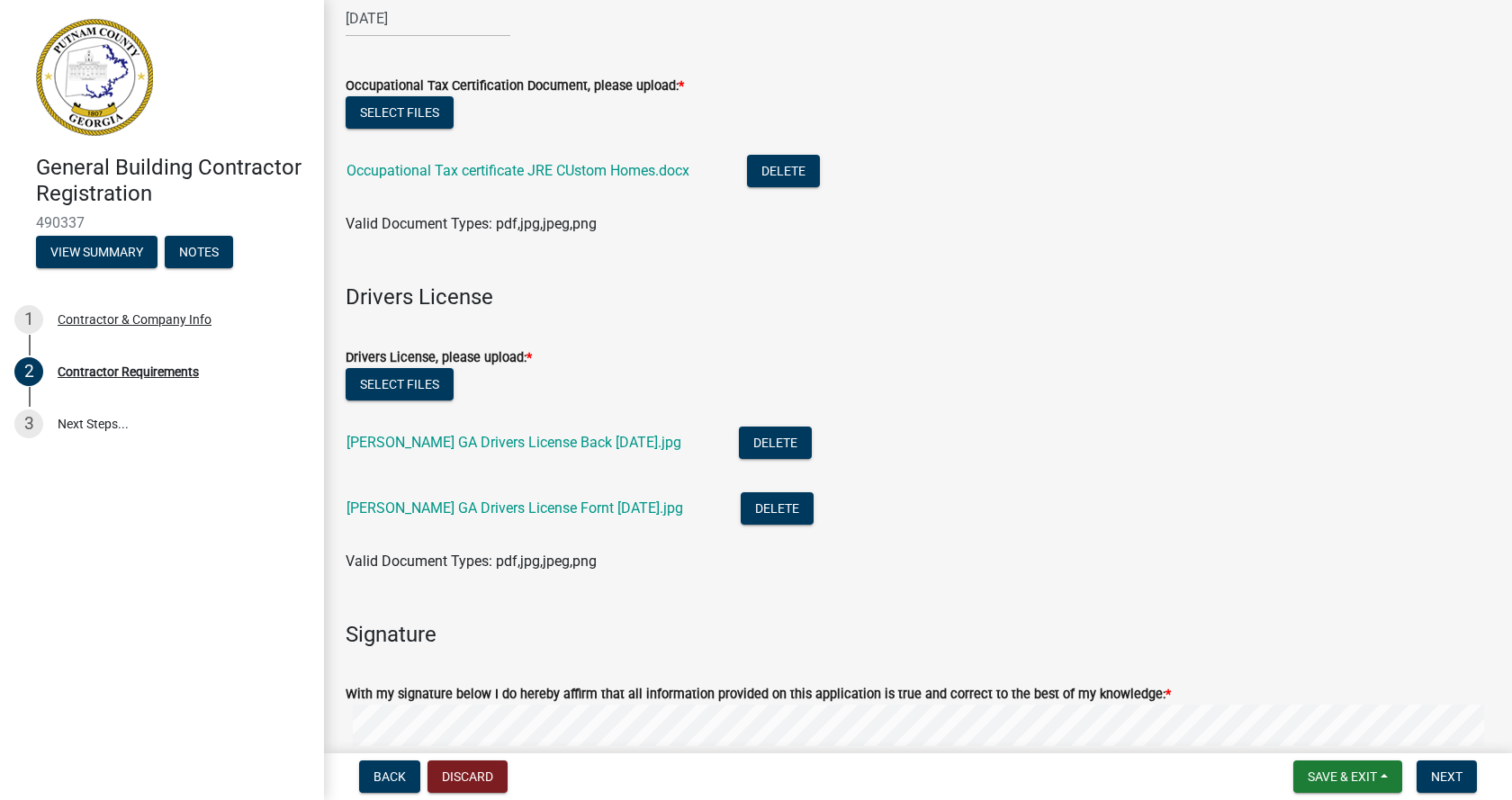
scroll to position [1000, 0]
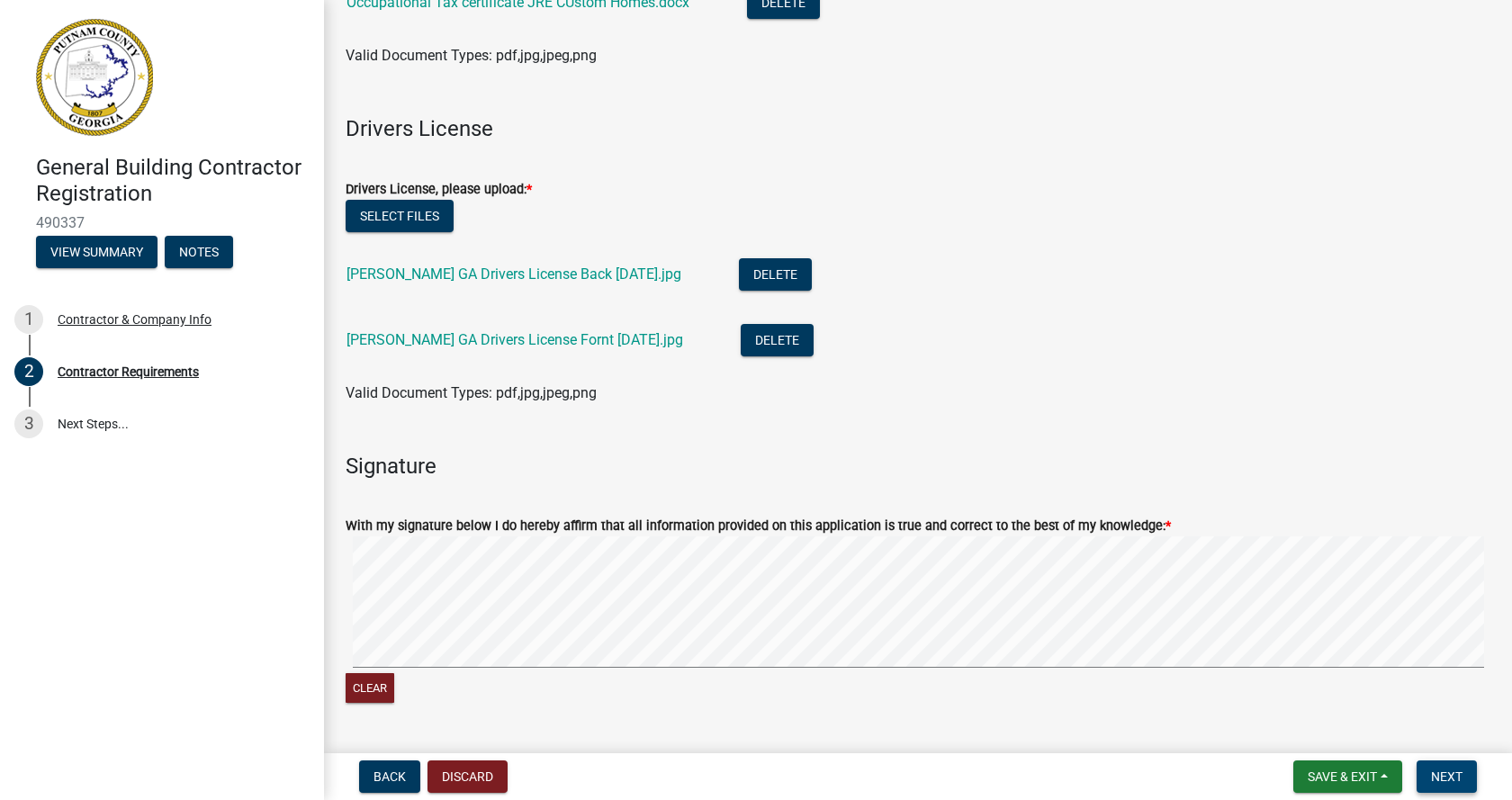
click at [1454, 774] on span "Next" at bounding box center [1447, 777] width 31 height 15
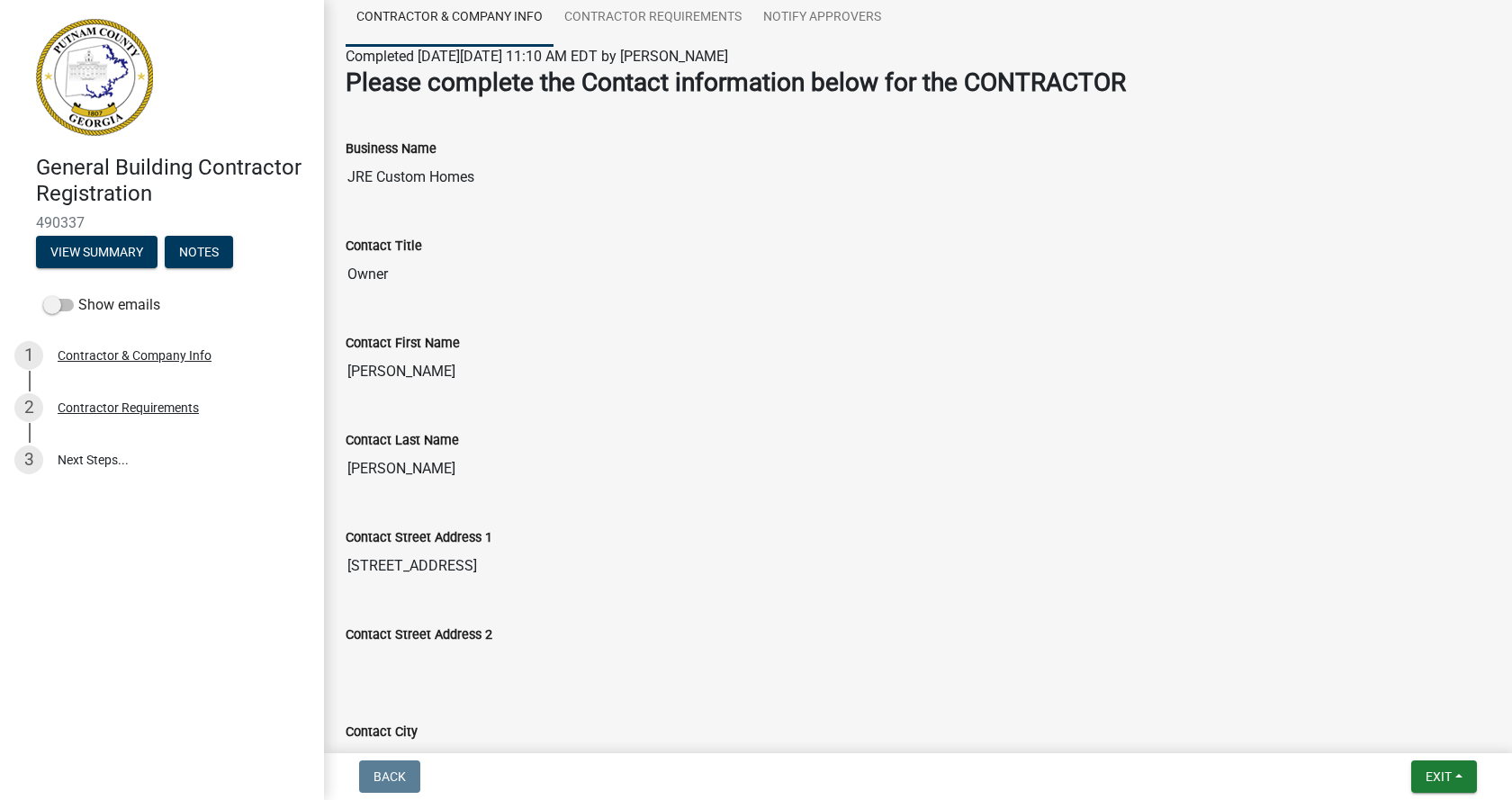
scroll to position [0, 0]
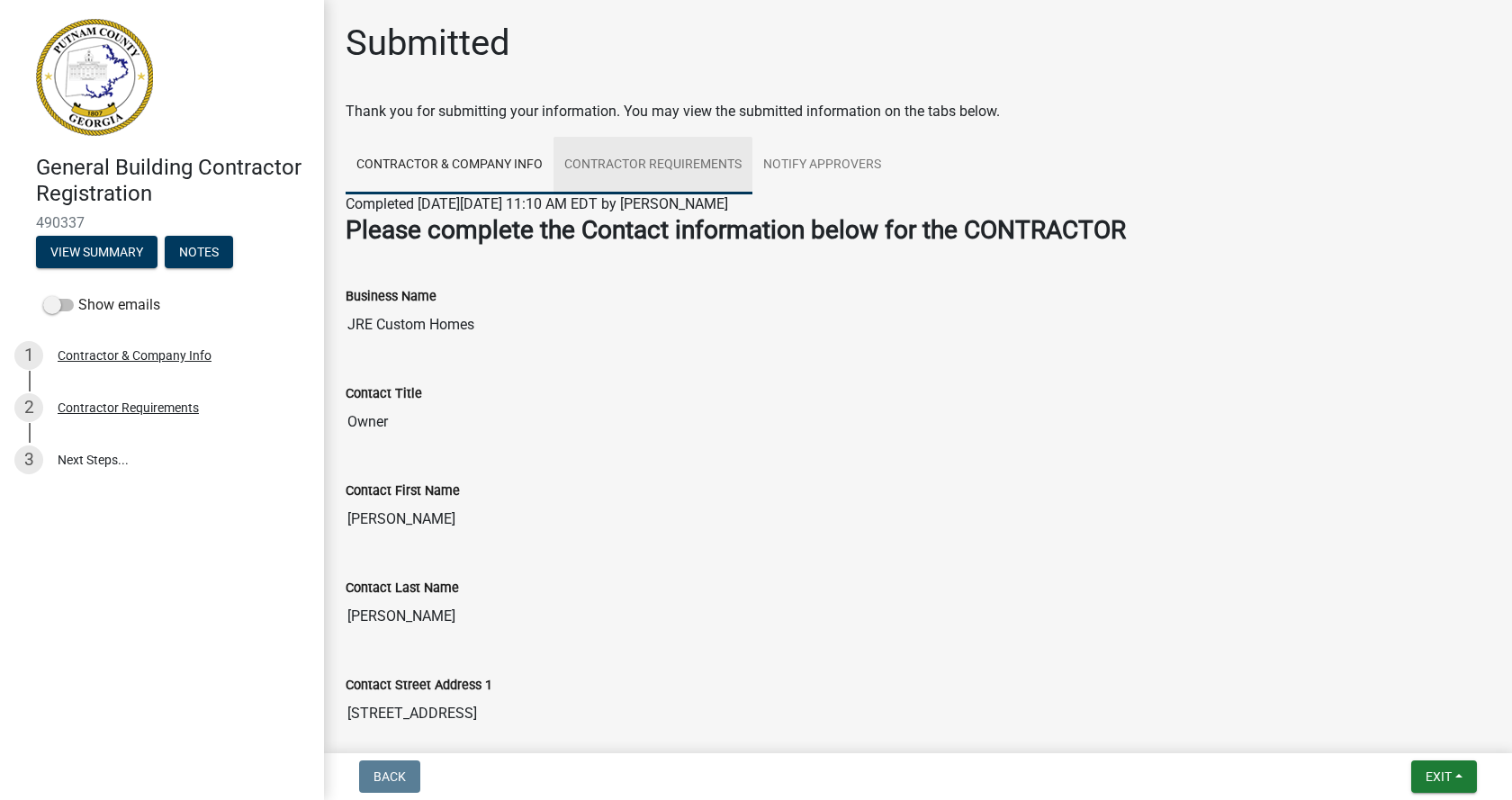
click at [643, 156] on link "Contractor Requirements" at bounding box center [653, 165] width 199 height 58
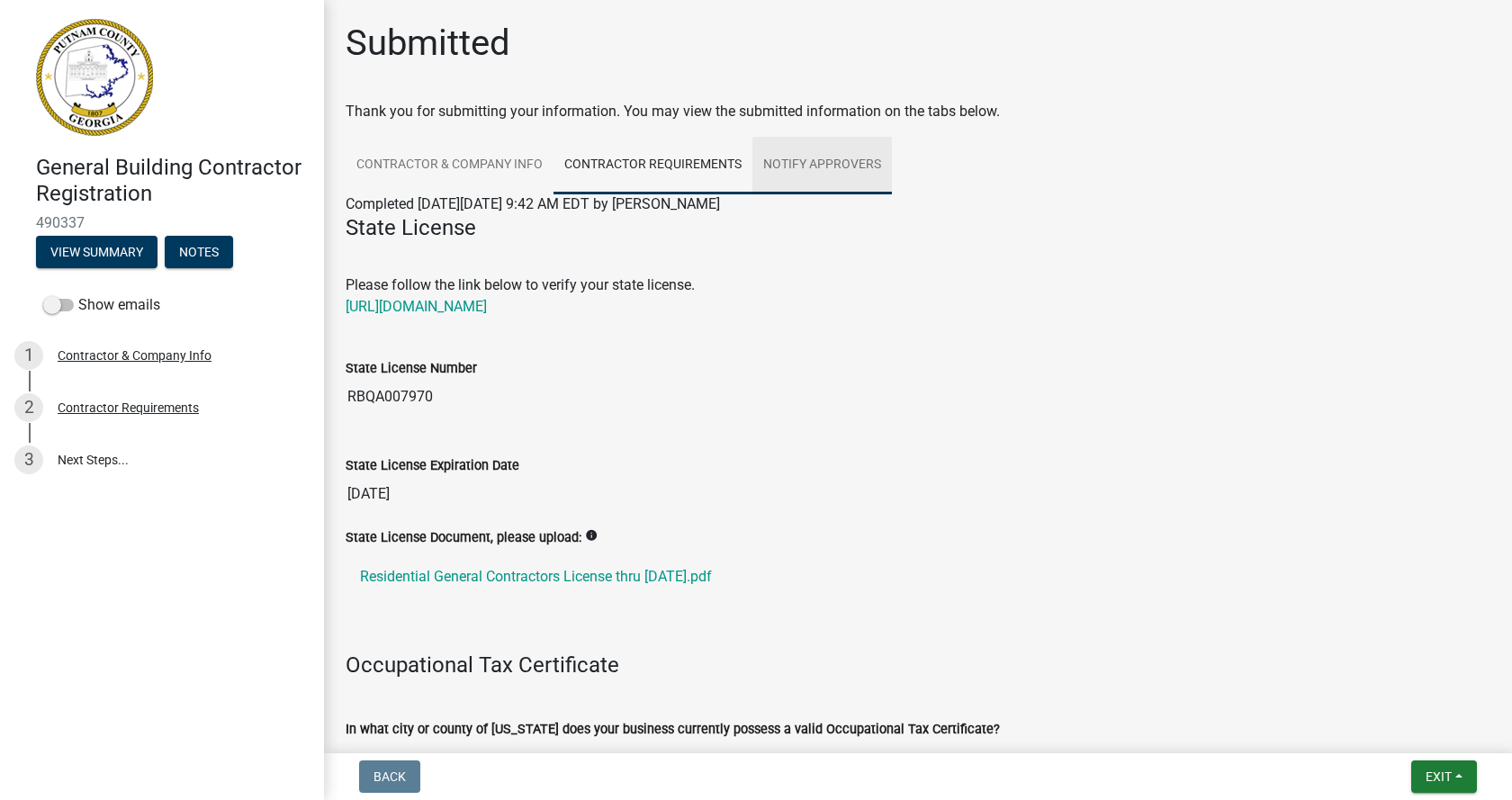
click at [839, 161] on link "Notify Approvers" at bounding box center [822, 165] width 140 height 58
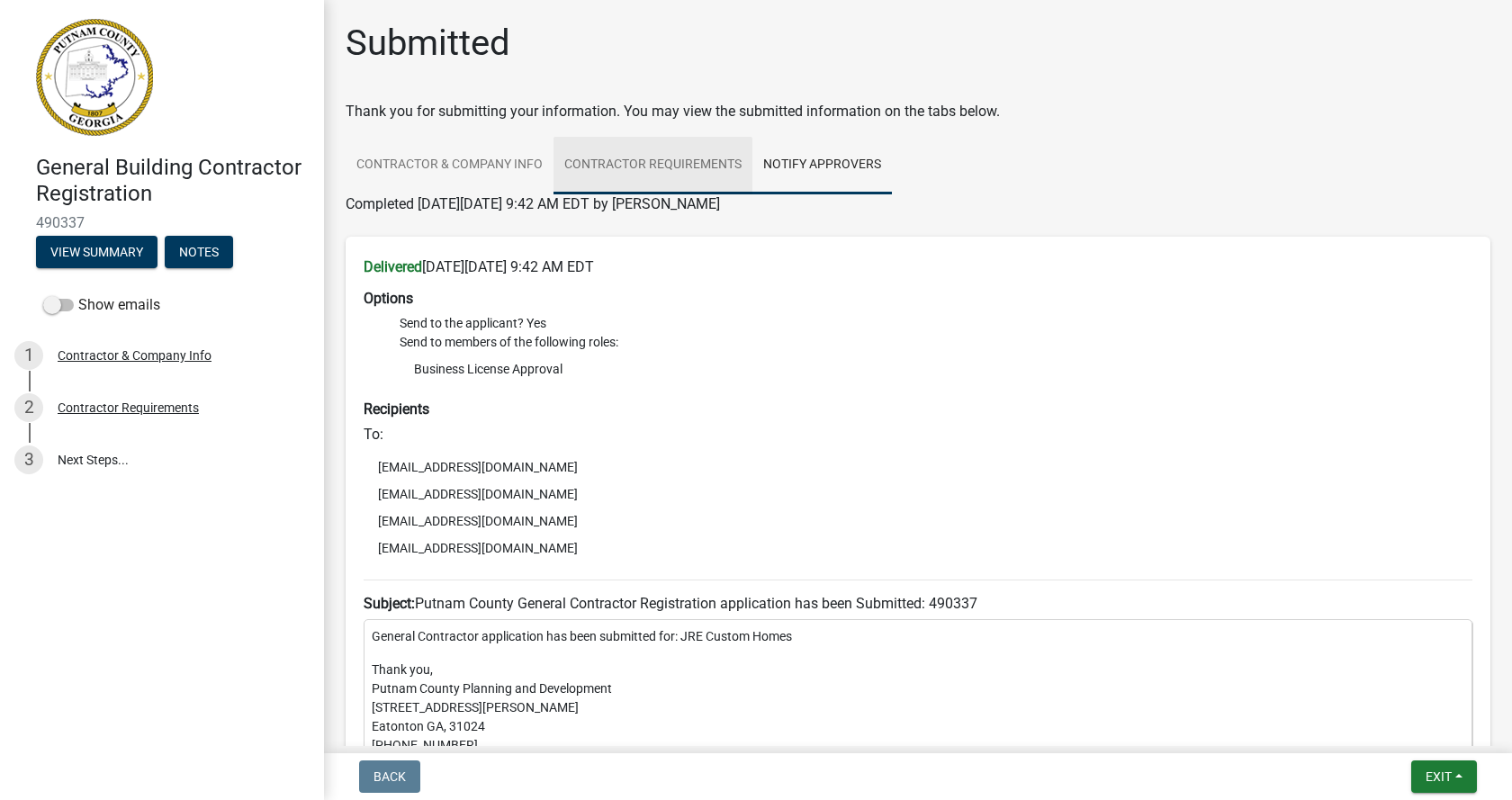
click at [671, 162] on link "Contractor Requirements" at bounding box center [653, 165] width 199 height 58
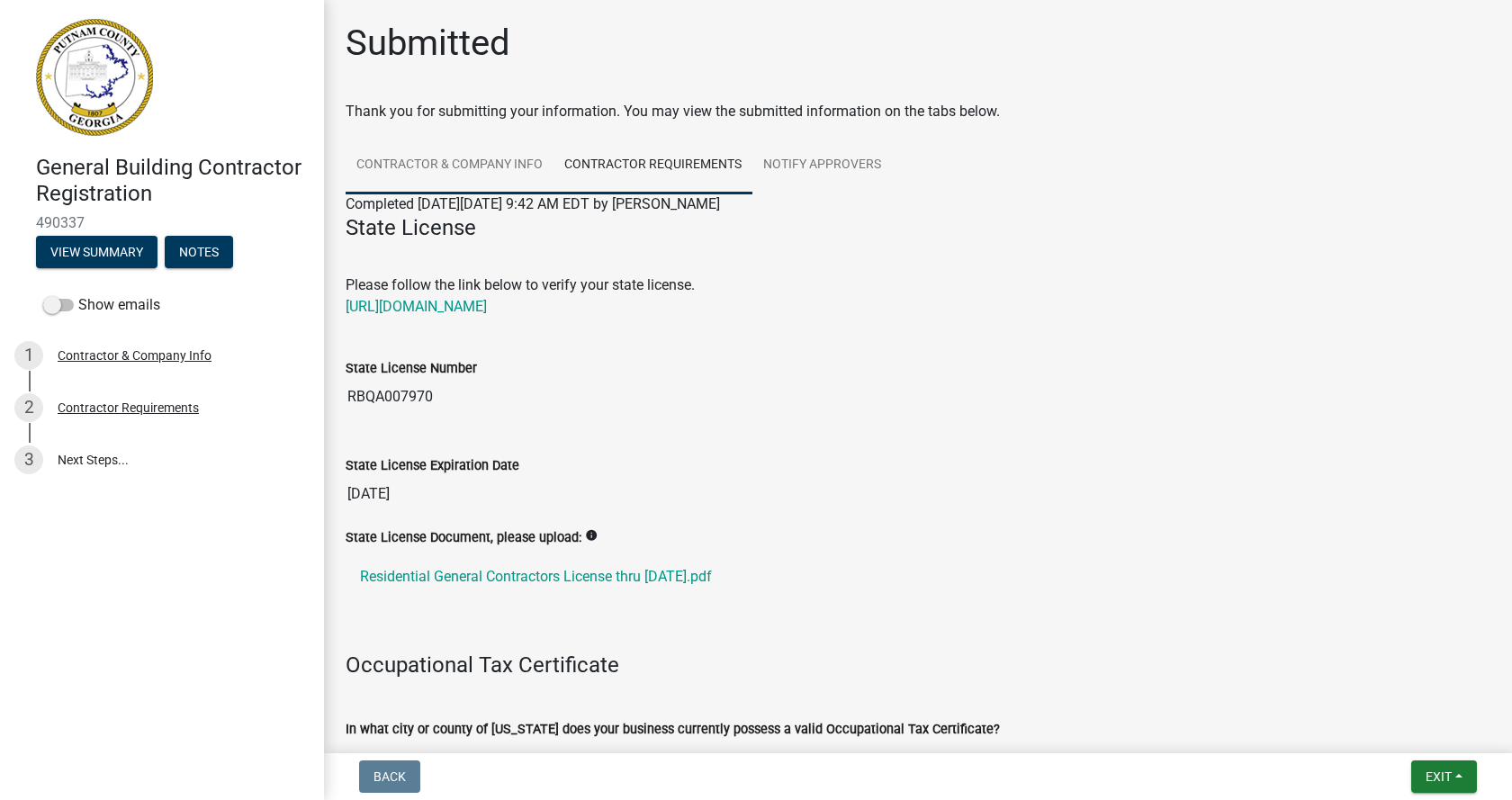
click at [429, 166] on link "Contractor & Company Info" at bounding box center [449, 165] width 208 height 58
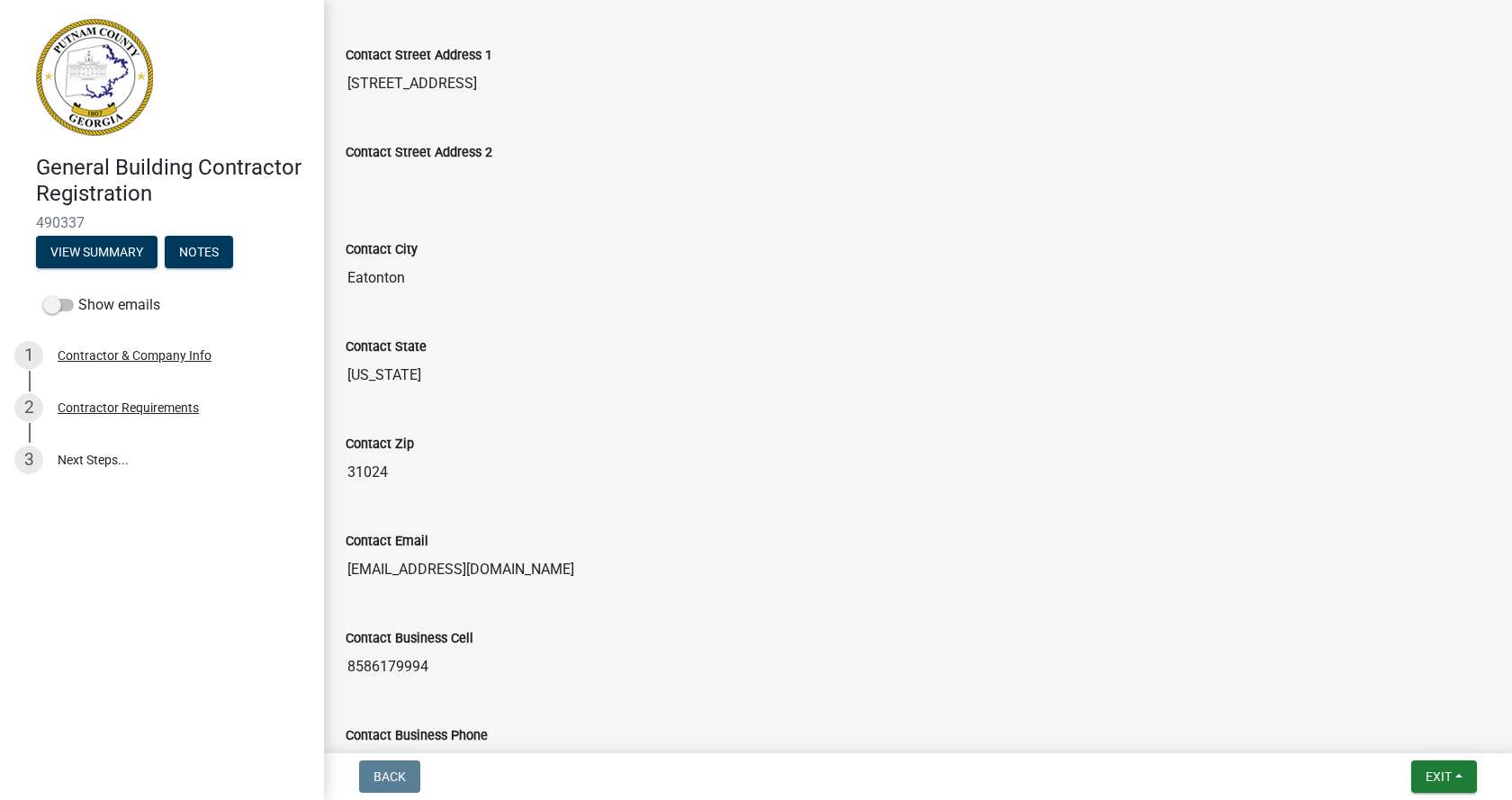
scroll to position [772, 0]
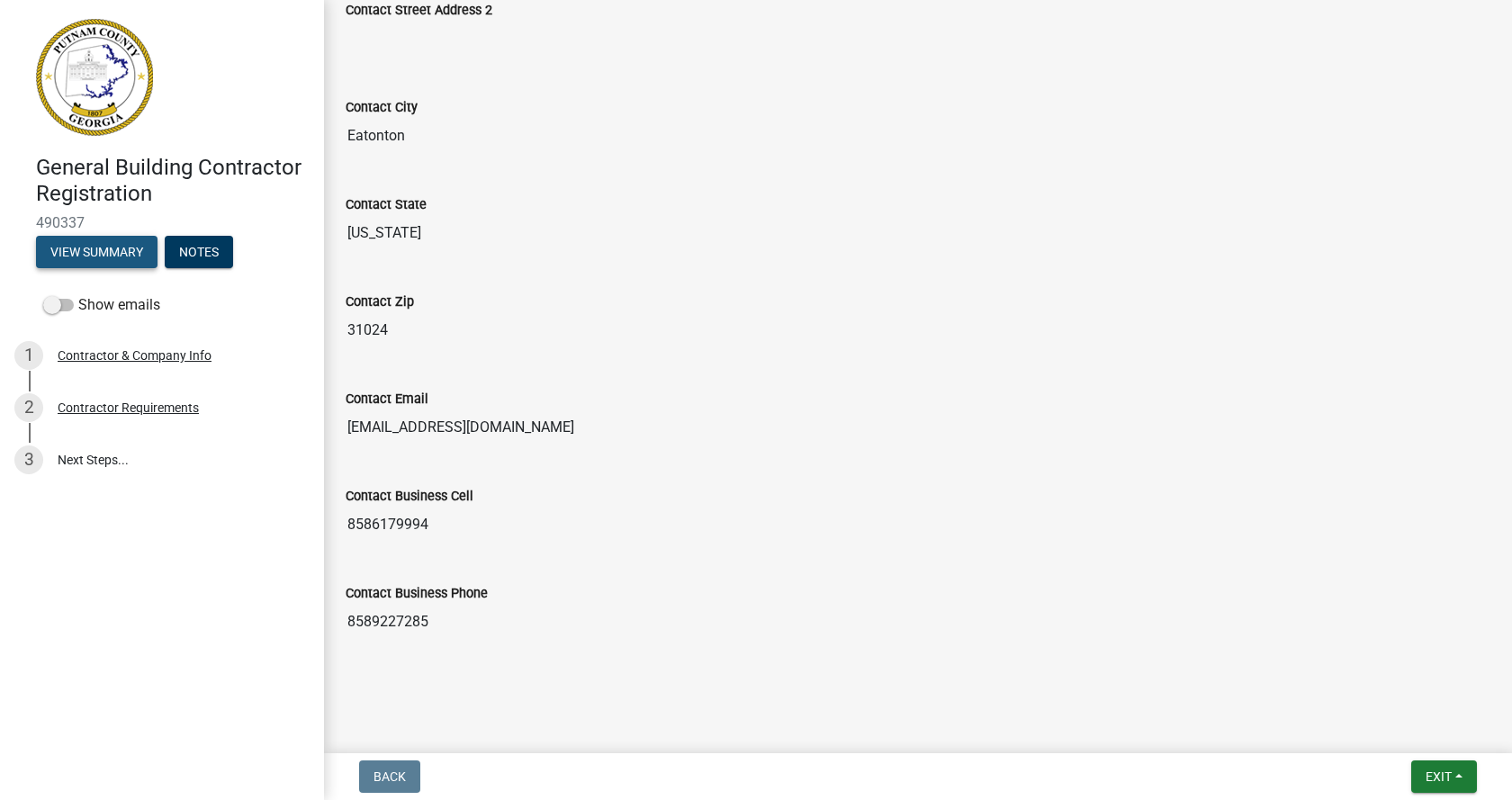
click at [97, 256] on button "View Summary" at bounding box center [96, 251] width 122 height 32
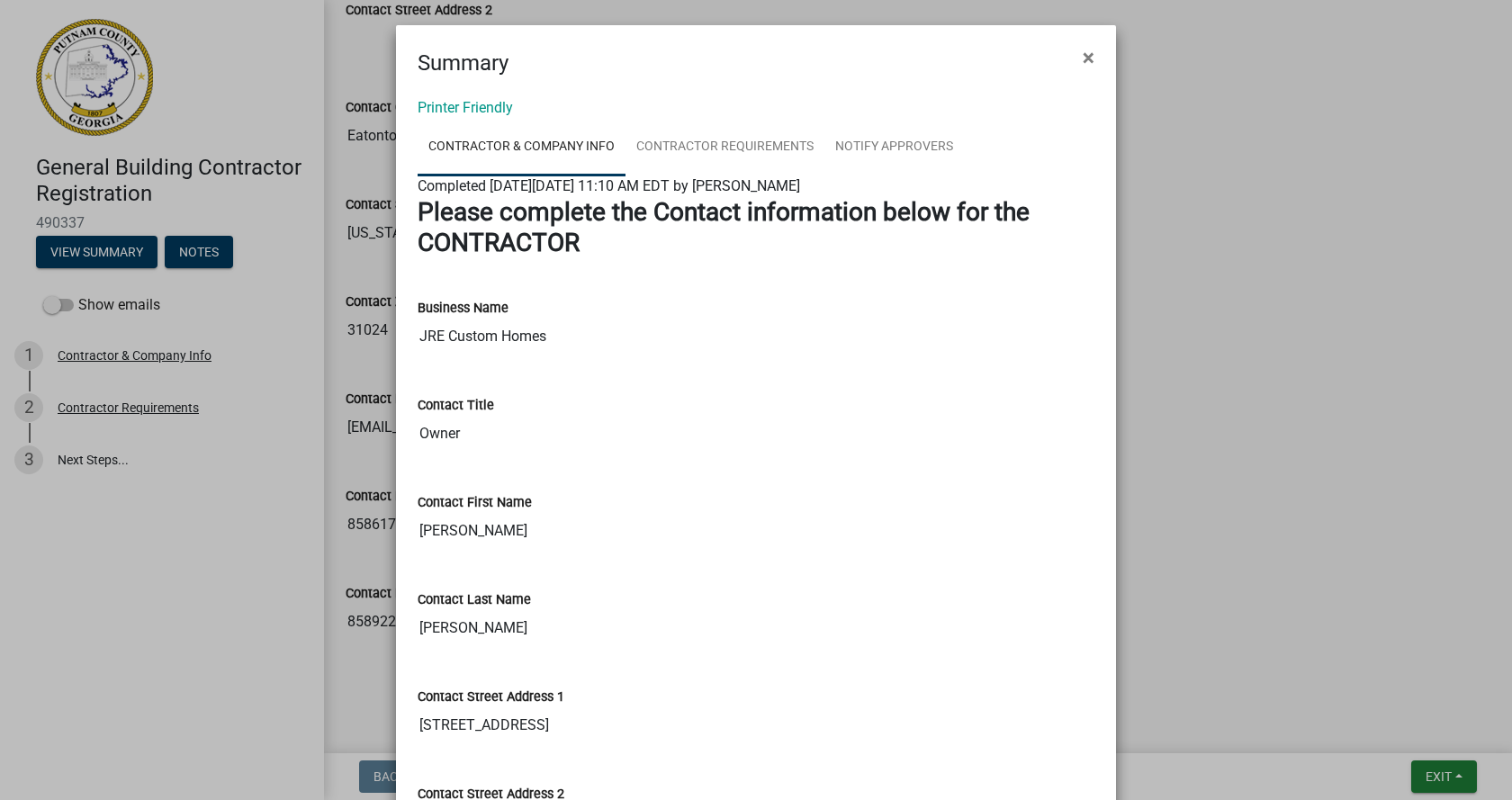
click at [222, 254] on ngb-modal-window "Summary × Printer Friendly Contractor & Company Info Contractor Requirements No…" at bounding box center [756, 400] width 1512 height 800
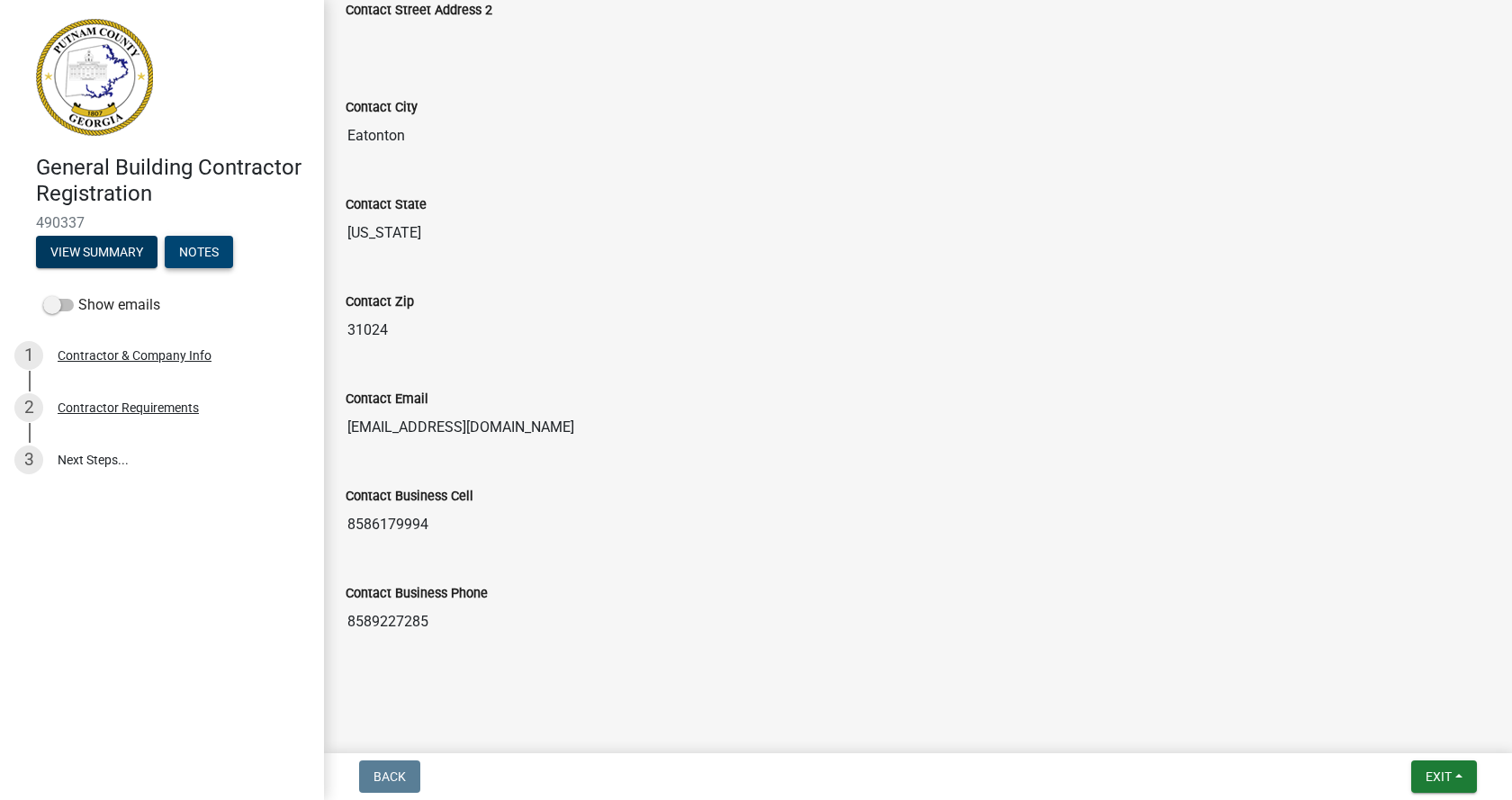
click at [196, 253] on button "Notes" at bounding box center [198, 251] width 69 height 32
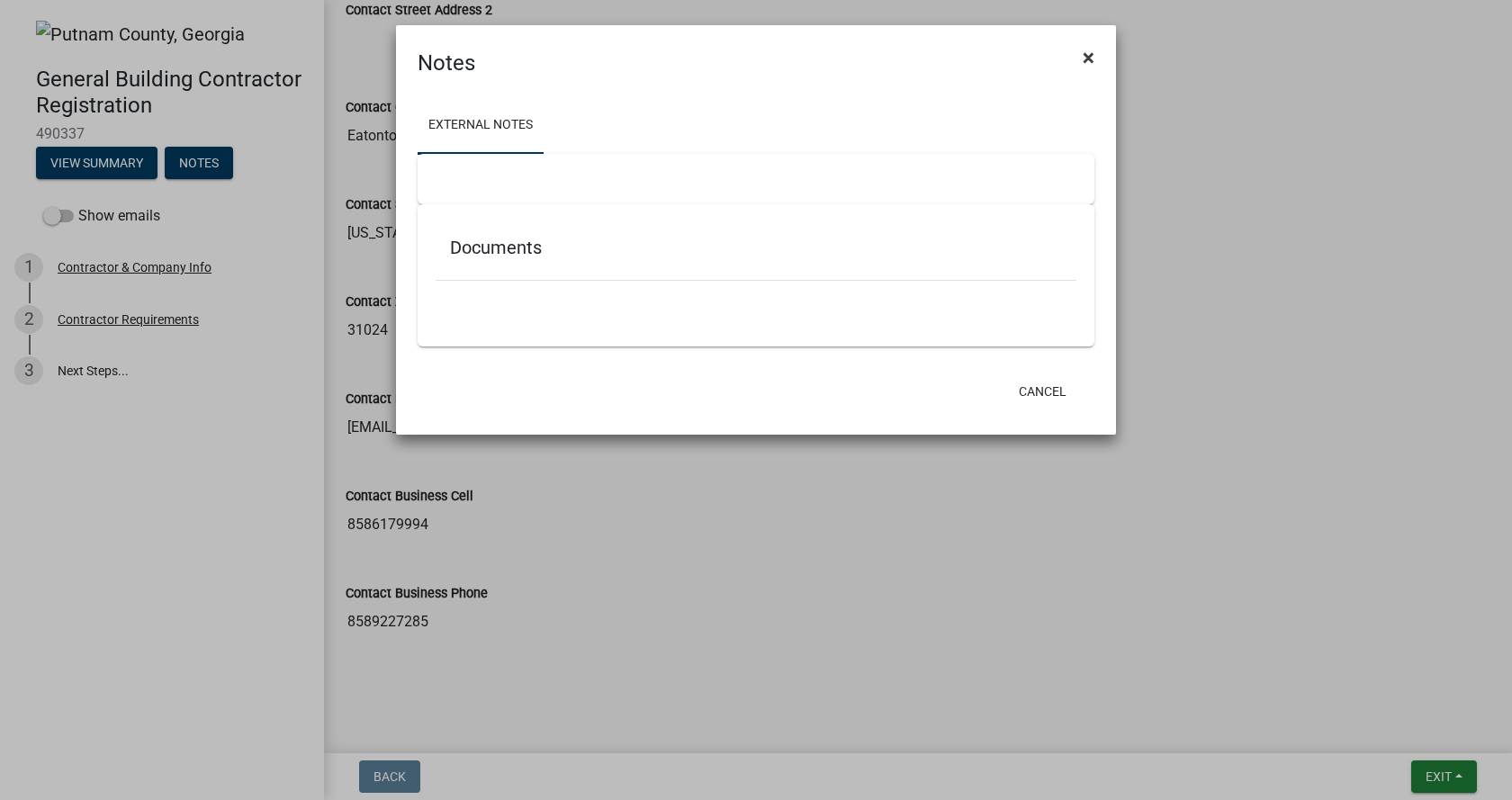
click at [1085, 53] on span "×" at bounding box center [1088, 58] width 12 height 26
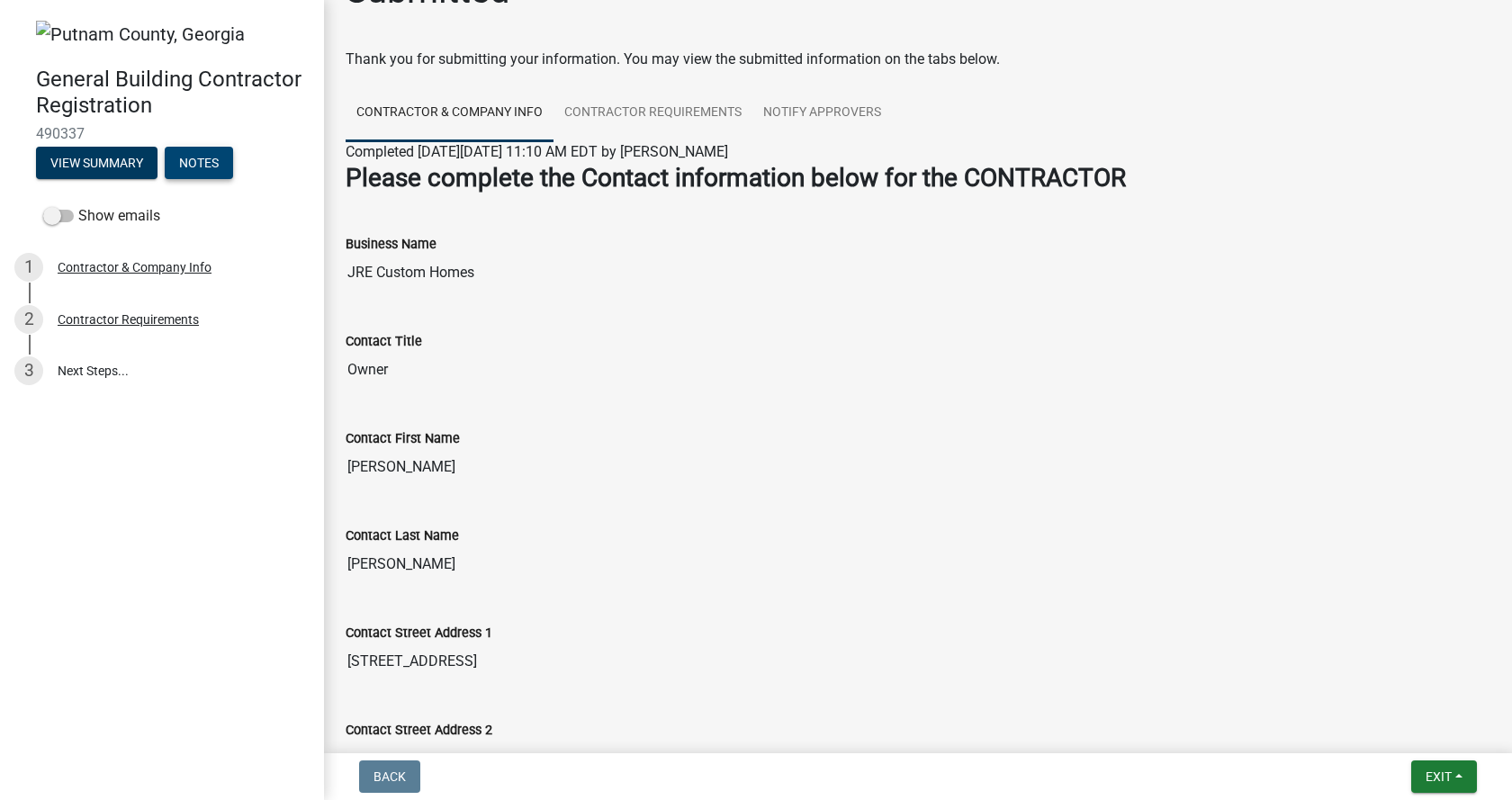
scroll to position [0, 0]
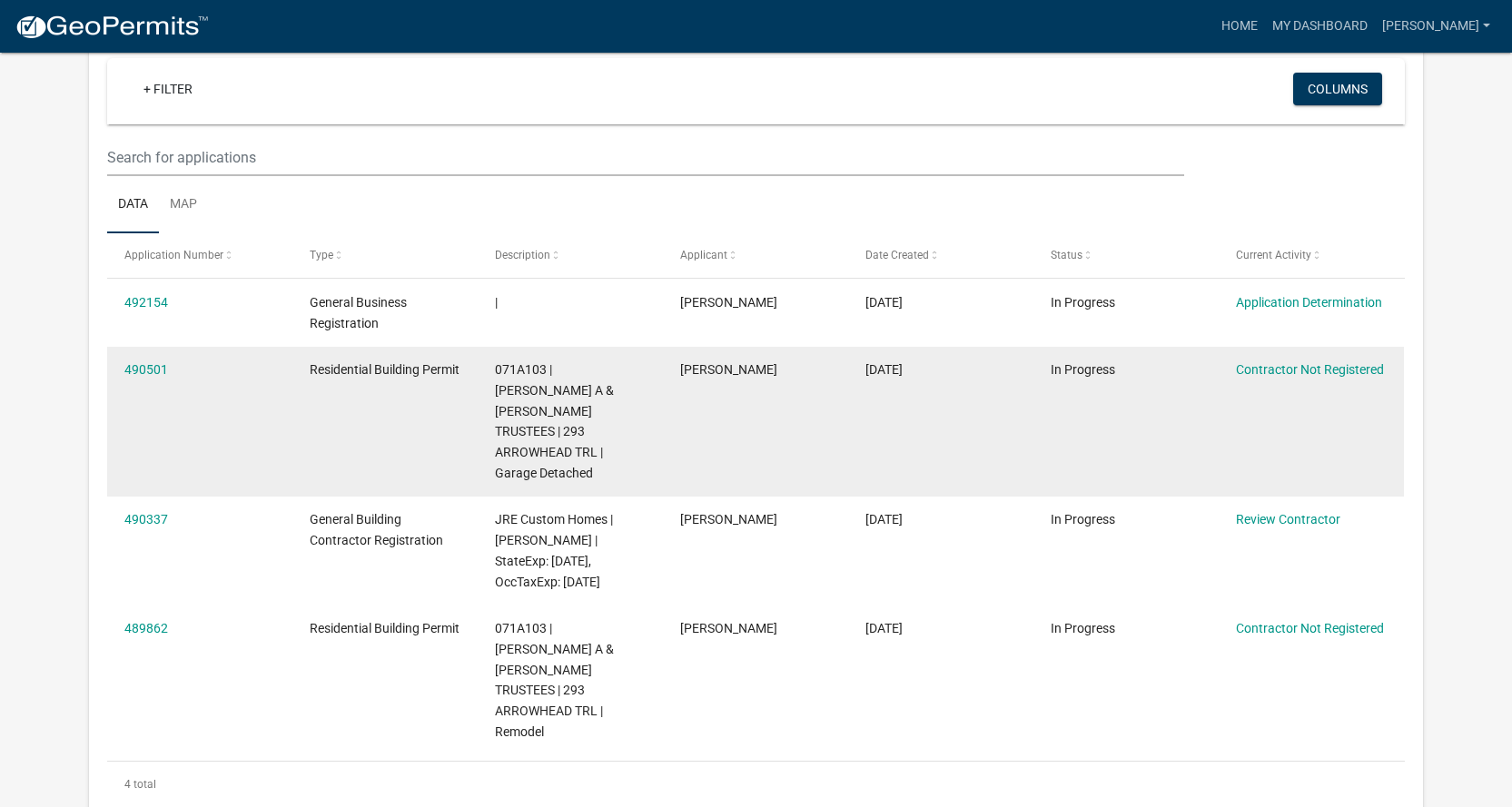
scroll to position [181, 0]
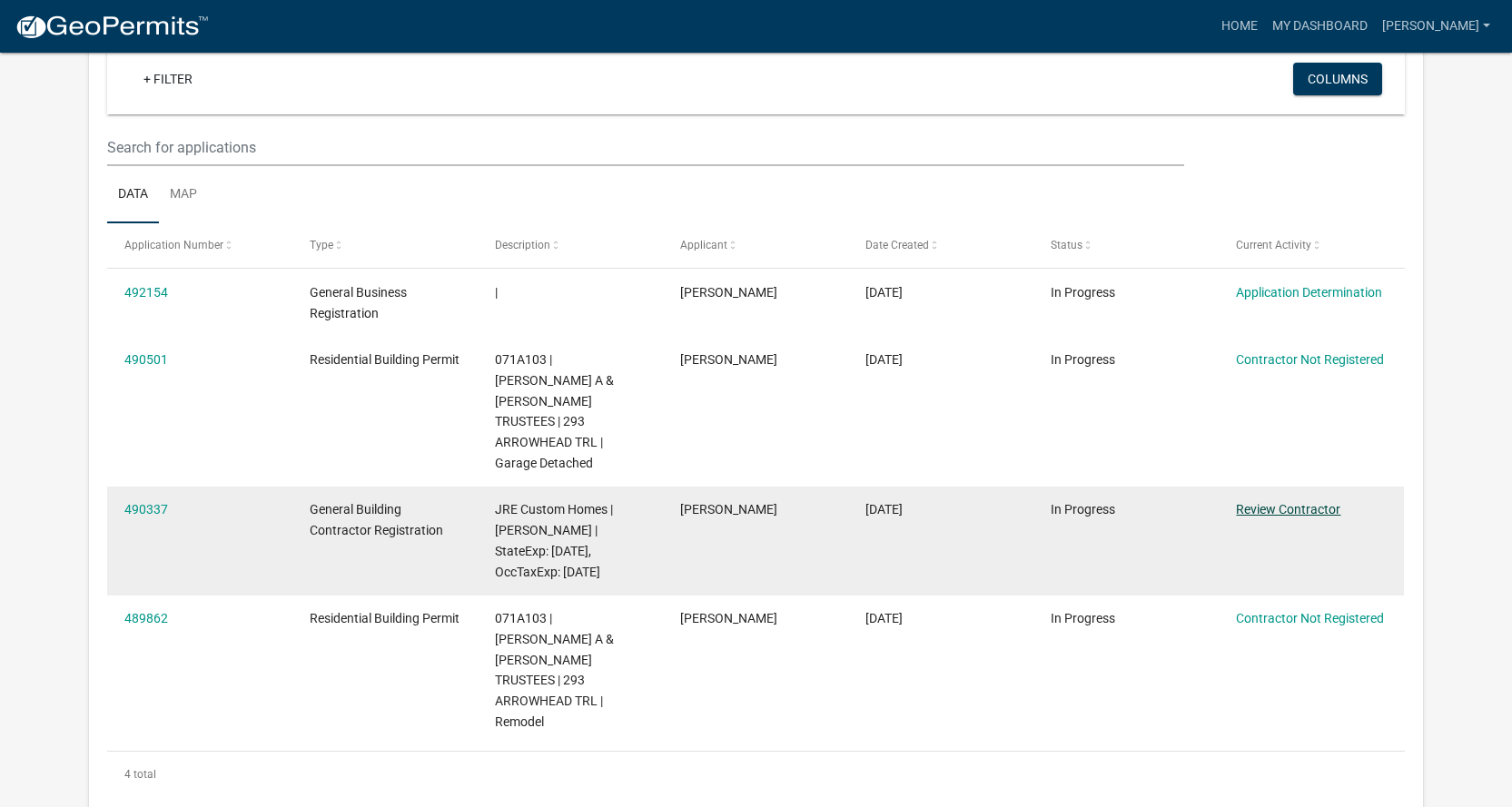
click at [1262, 502] on link "Review Contractor" at bounding box center [1287, 509] width 104 height 15
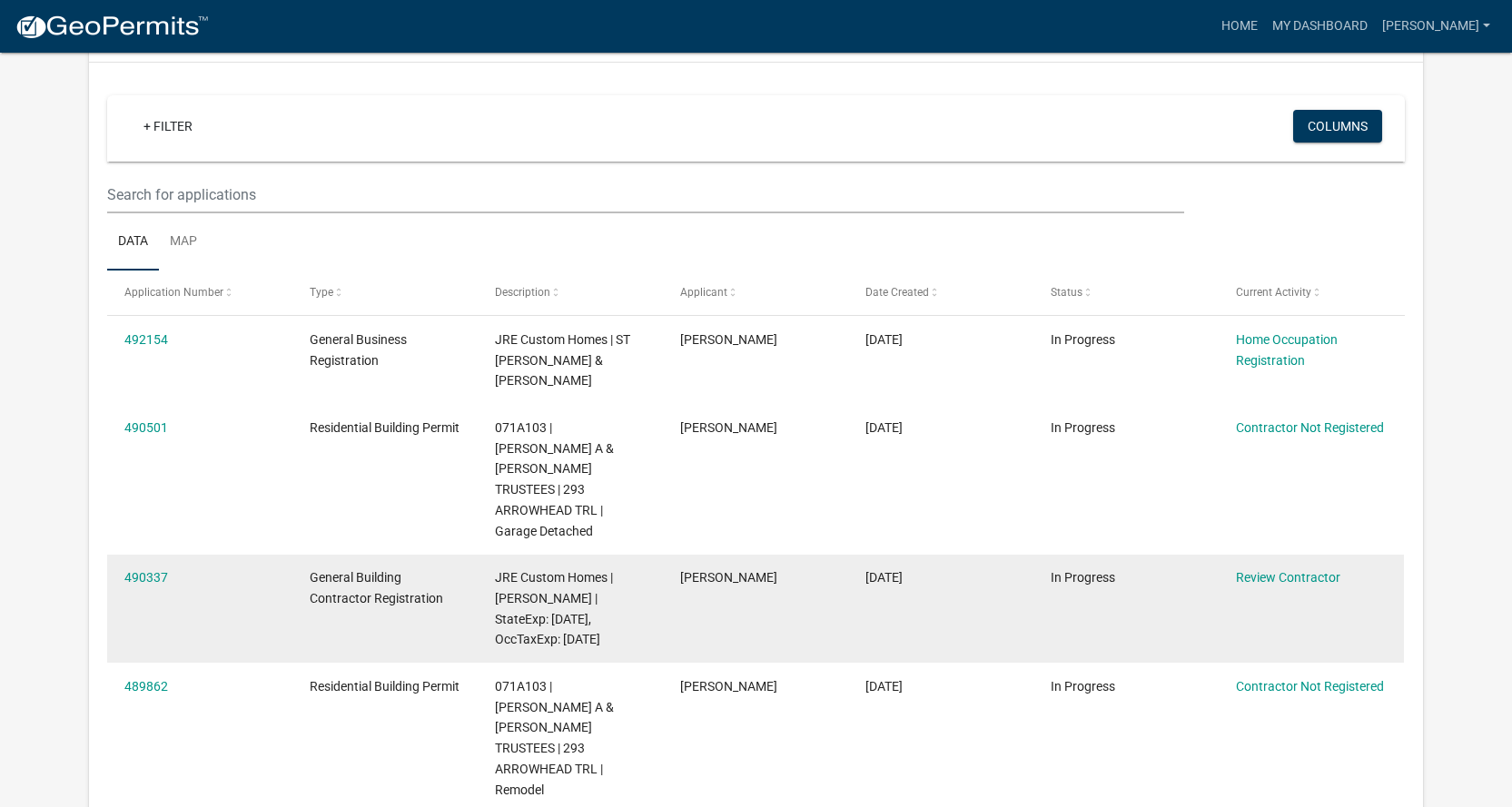
scroll to position [91, 0]
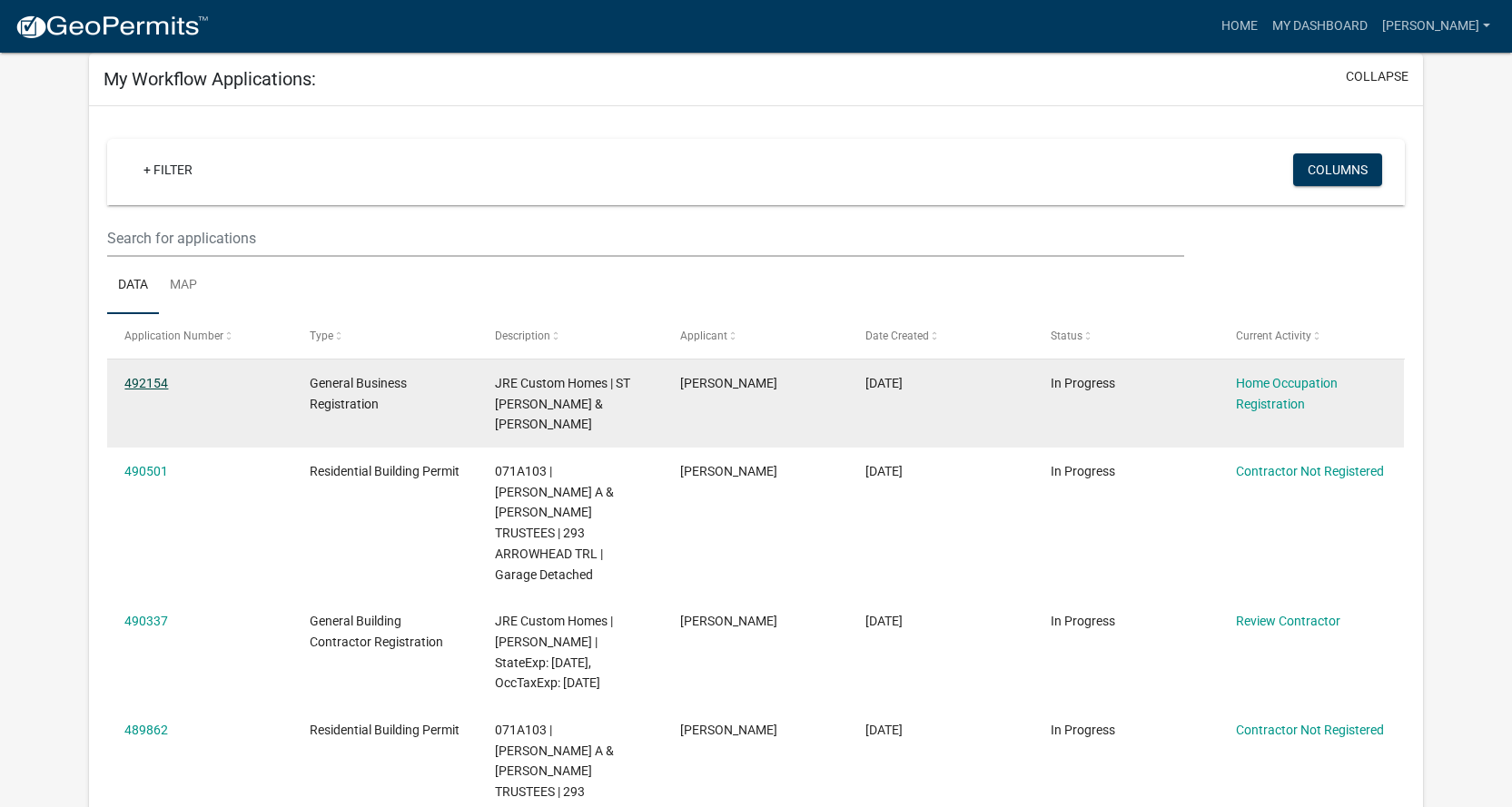
click at [153, 386] on link "492154" at bounding box center [146, 383] width 43 height 15
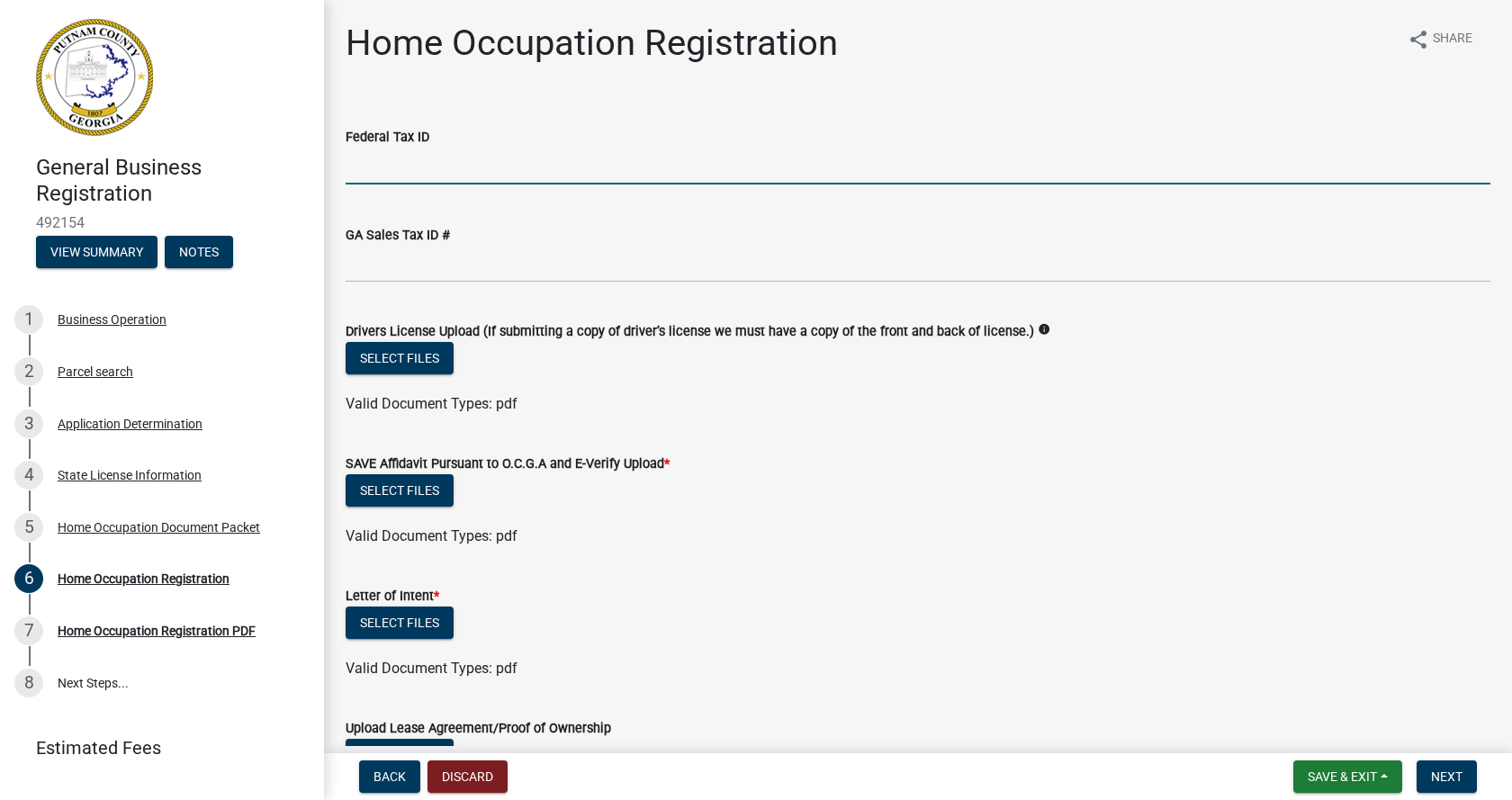
click at [379, 163] on input "Federal Tax ID" at bounding box center [917, 166] width 1145 height 37
type input "[US_EMPLOYER_IDENTIFICATION_NUMBER]"
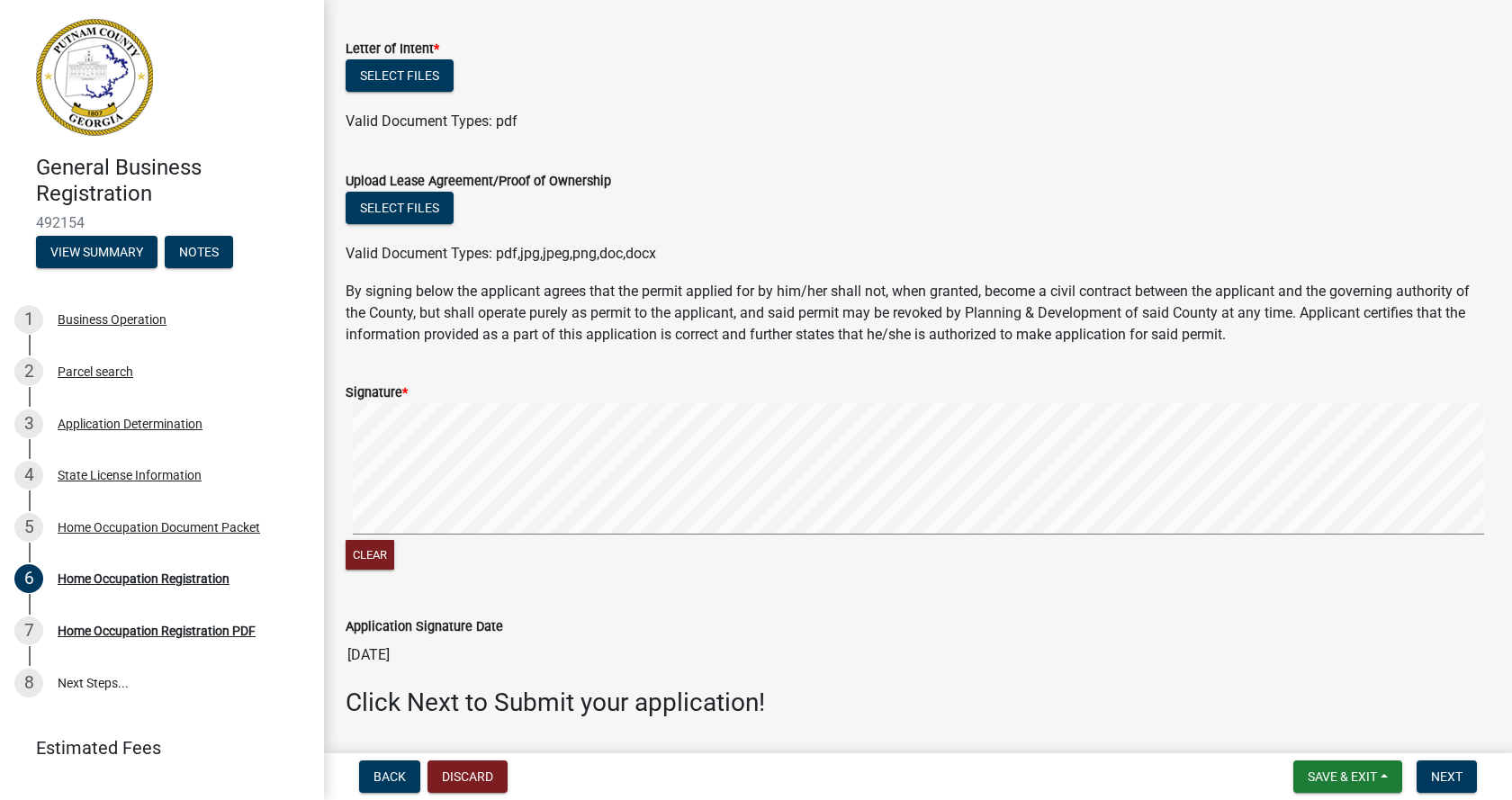
scroll to position [603, 0]
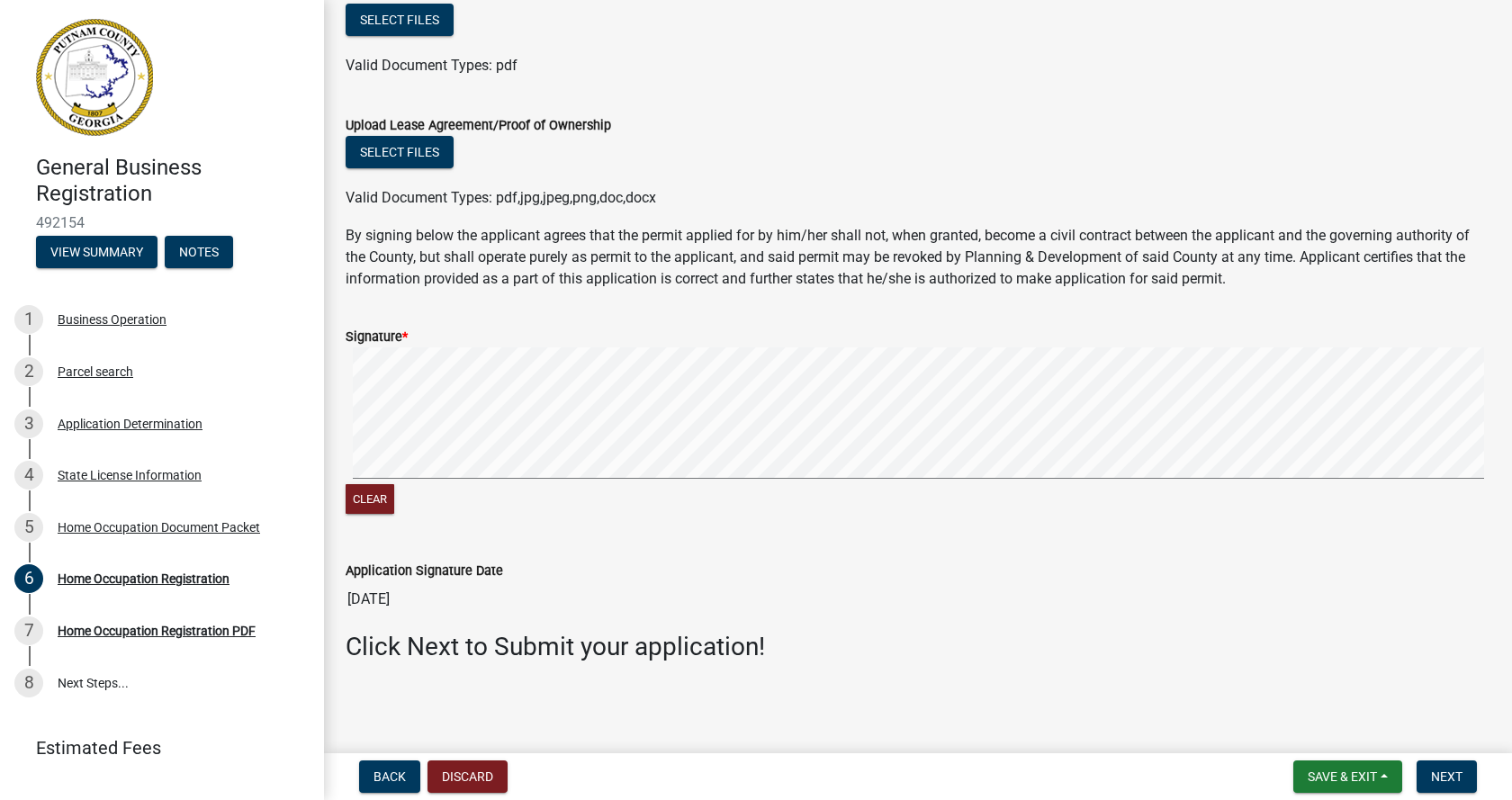
drag, startPoint x: 467, startPoint y: 480, endPoint x: 467, endPoint y: 511, distance: 31.0
click at [467, 511] on div "Clear" at bounding box center [917, 432] width 1145 height 171
click at [518, 437] on signature-pad at bounding box center [917, 416] width 1145 height 137
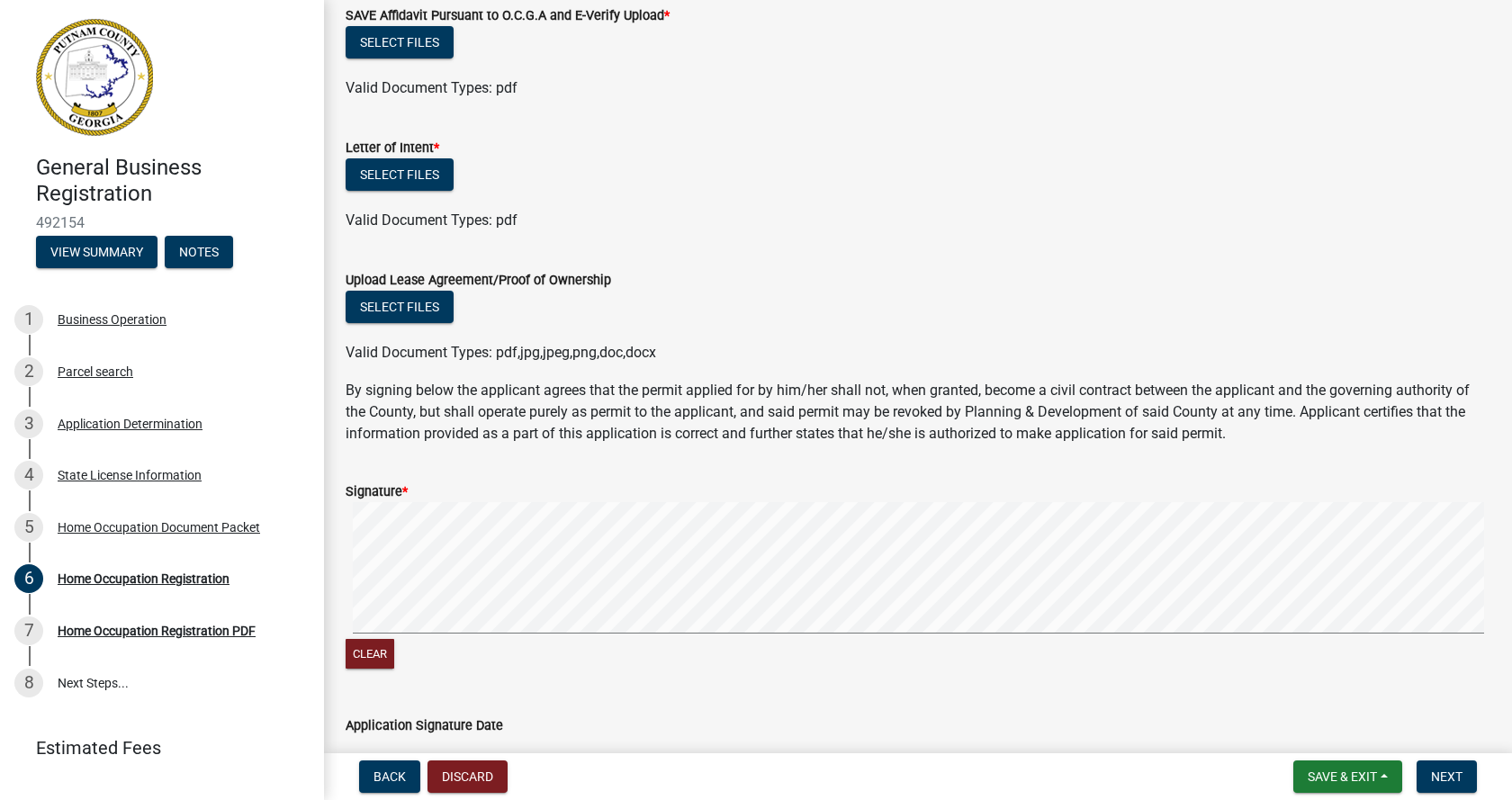
scroll to position [450, 0]
drag, startPoint x: 1444, startPoint y: 776, endPoint x: 1235, endPoint y: 437, distance: 398.2
click at [1238, 441] on wm-app "General Business Registration 492154 View Summary Notes 1 Business Operation 2 …" at bounding box center [756, 400] width 1512 height 800
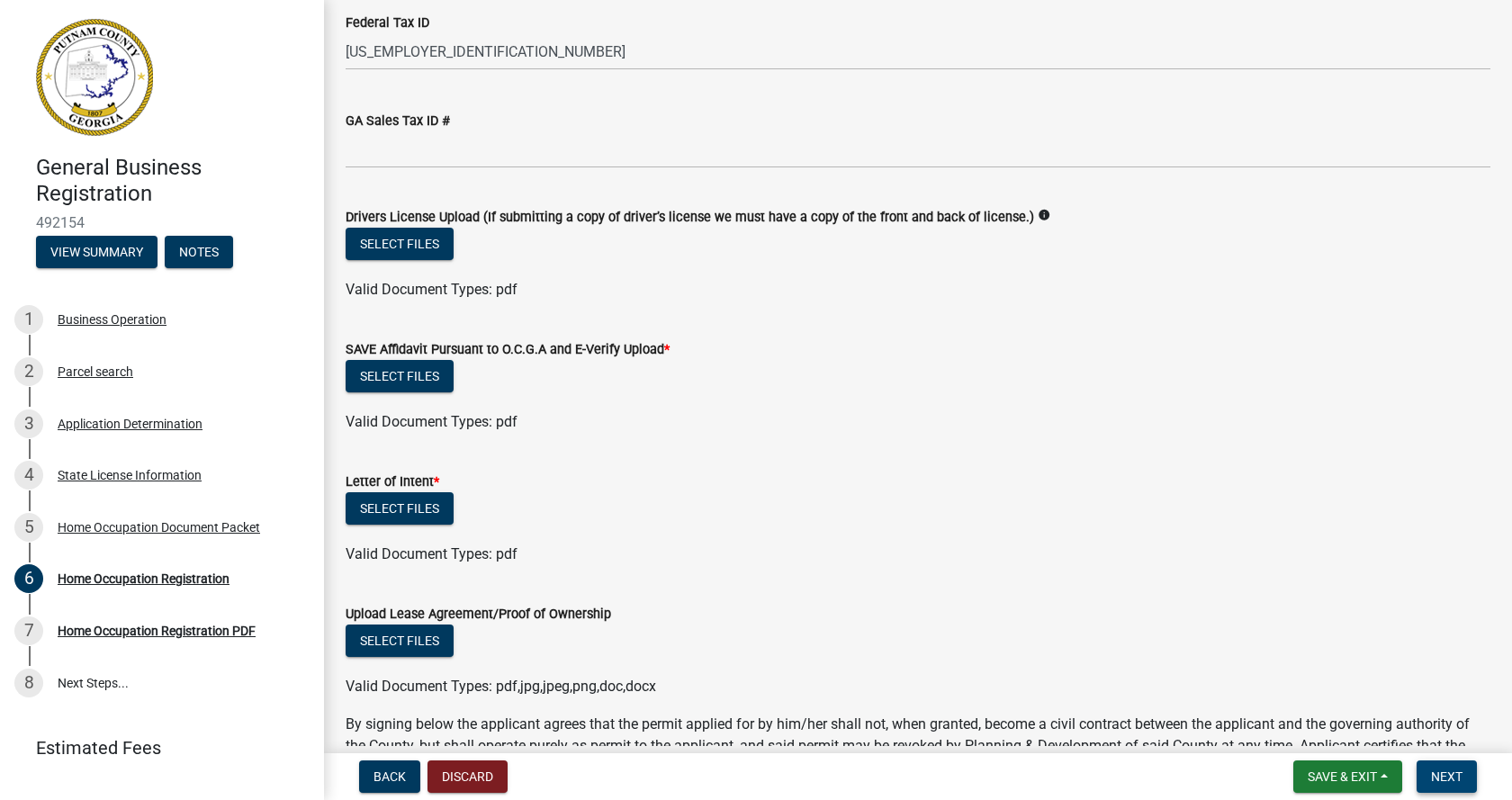
scroll to position [90, 0]
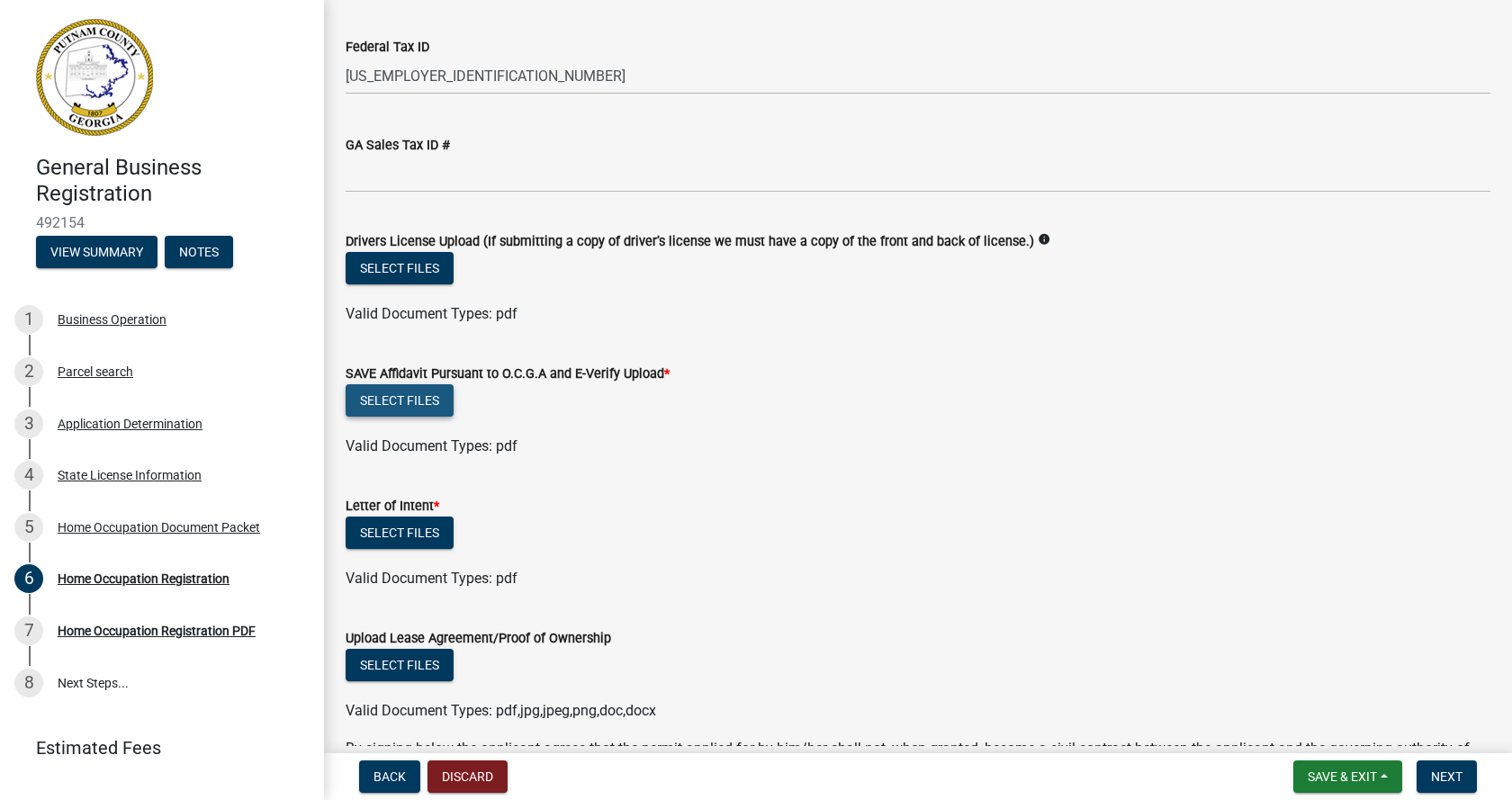
click at [398, 401] on button "Select files" at bounding box center [399, 400] width 108 height 32
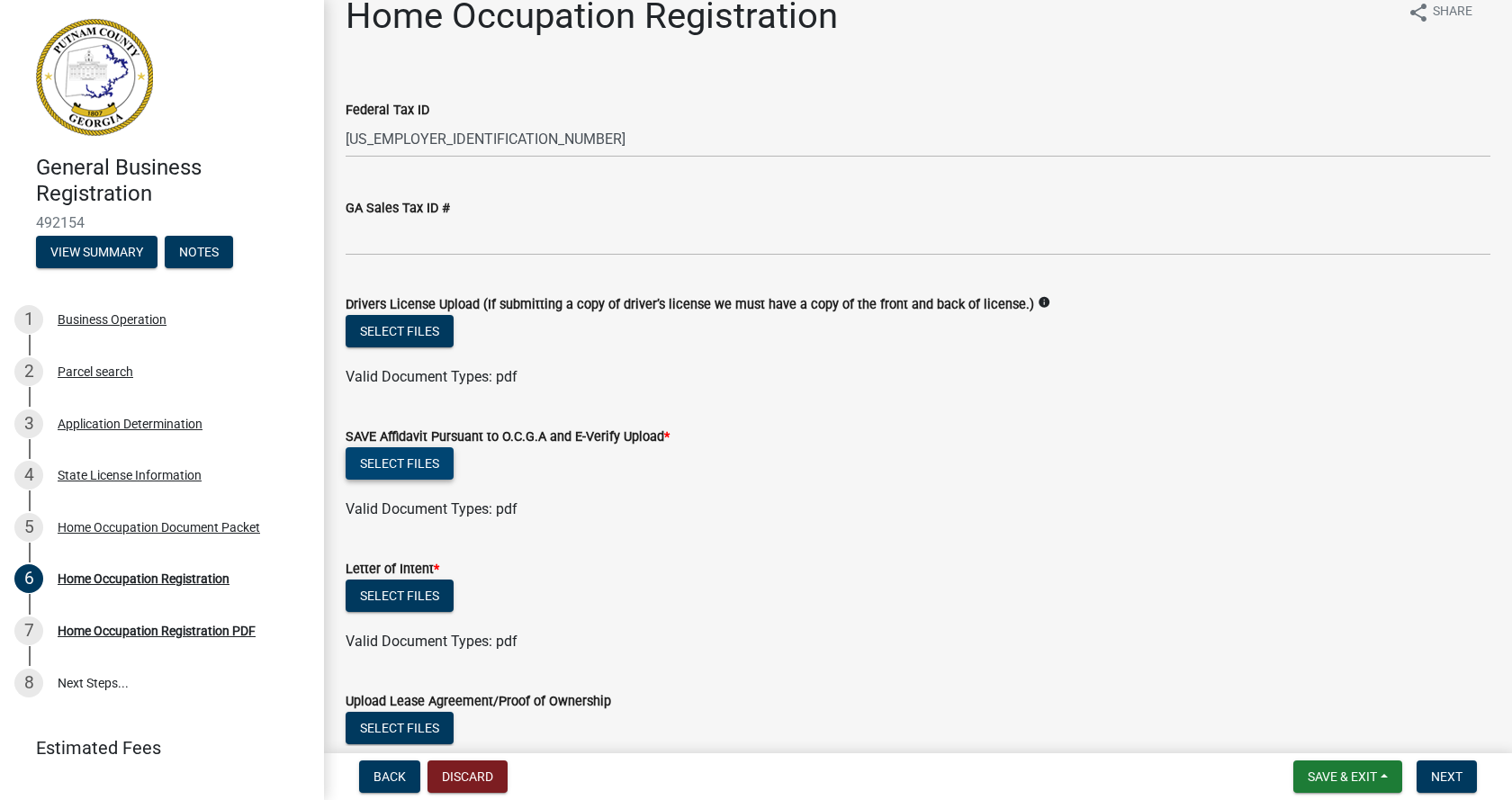
scroll to position [0, 0]
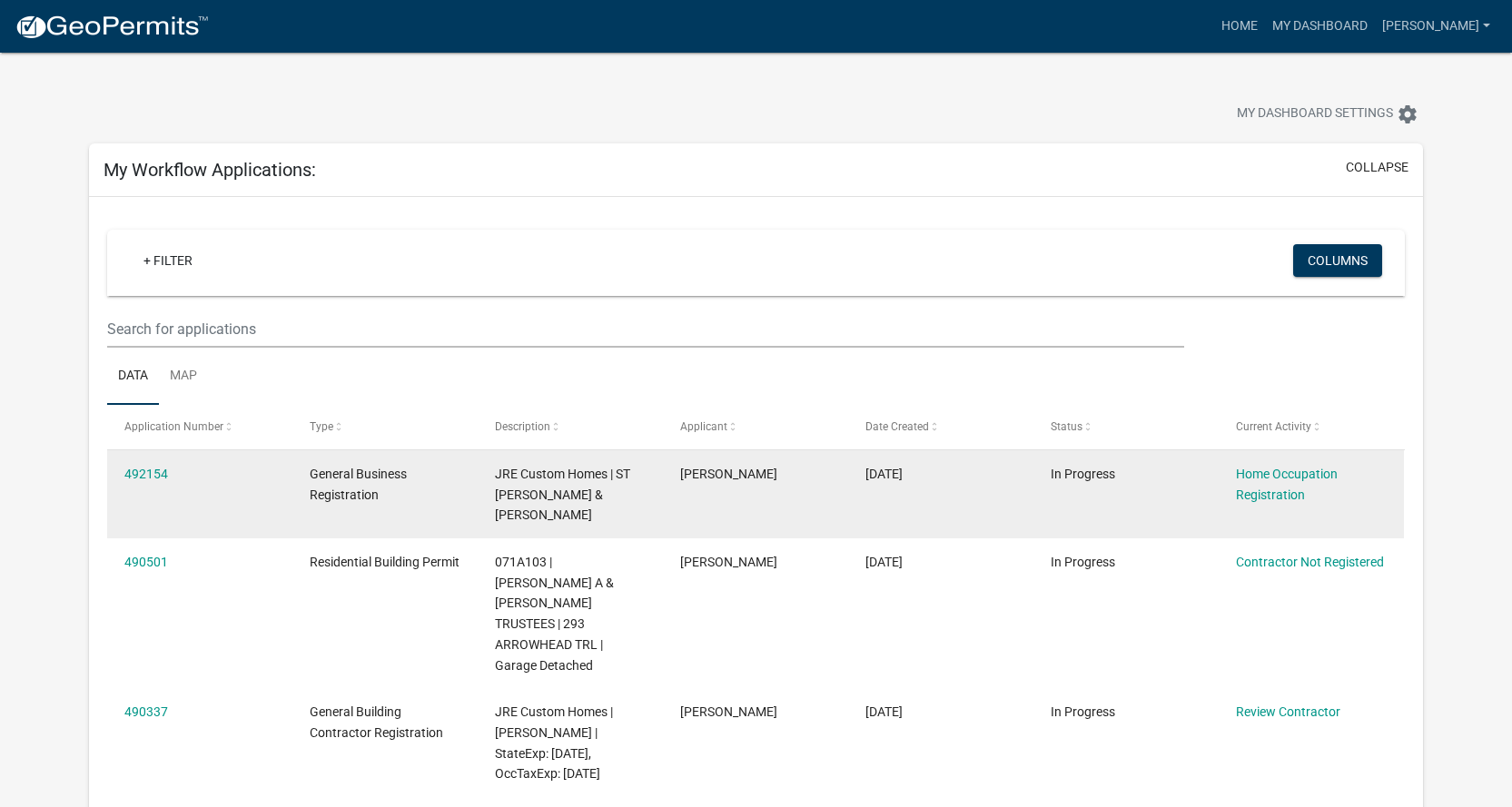
click at [165, 481] on div "492154" at bounding box center [200, 474] width 151 height 21
click at [1264, 482] on div "Home Occupation Registration" at bounding box center [1311, 485] width 151 height 41
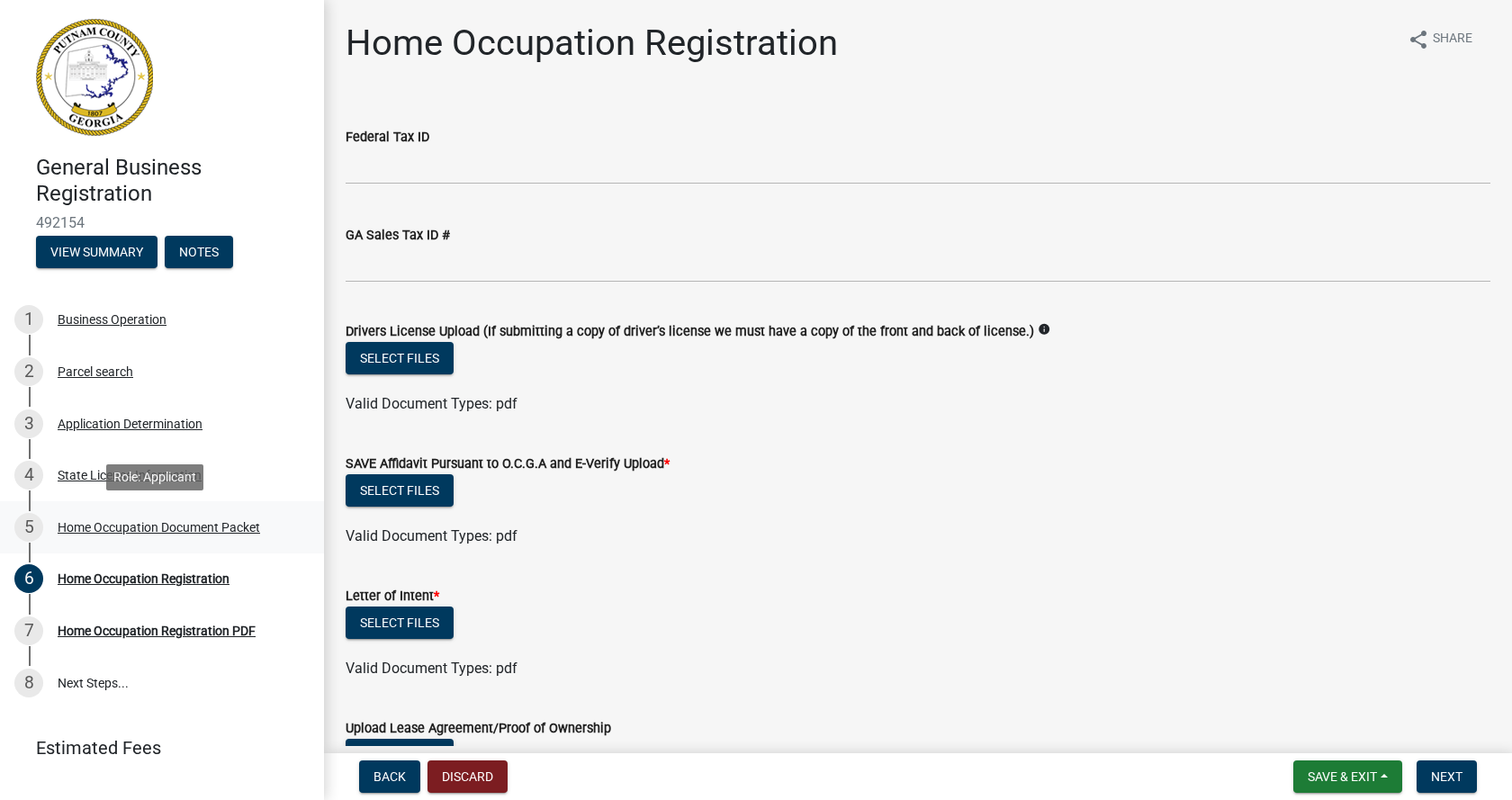
click at [95, 526] on div "Home Occupation Document Packet" at bounding box center [159, 528] width 203 height 13
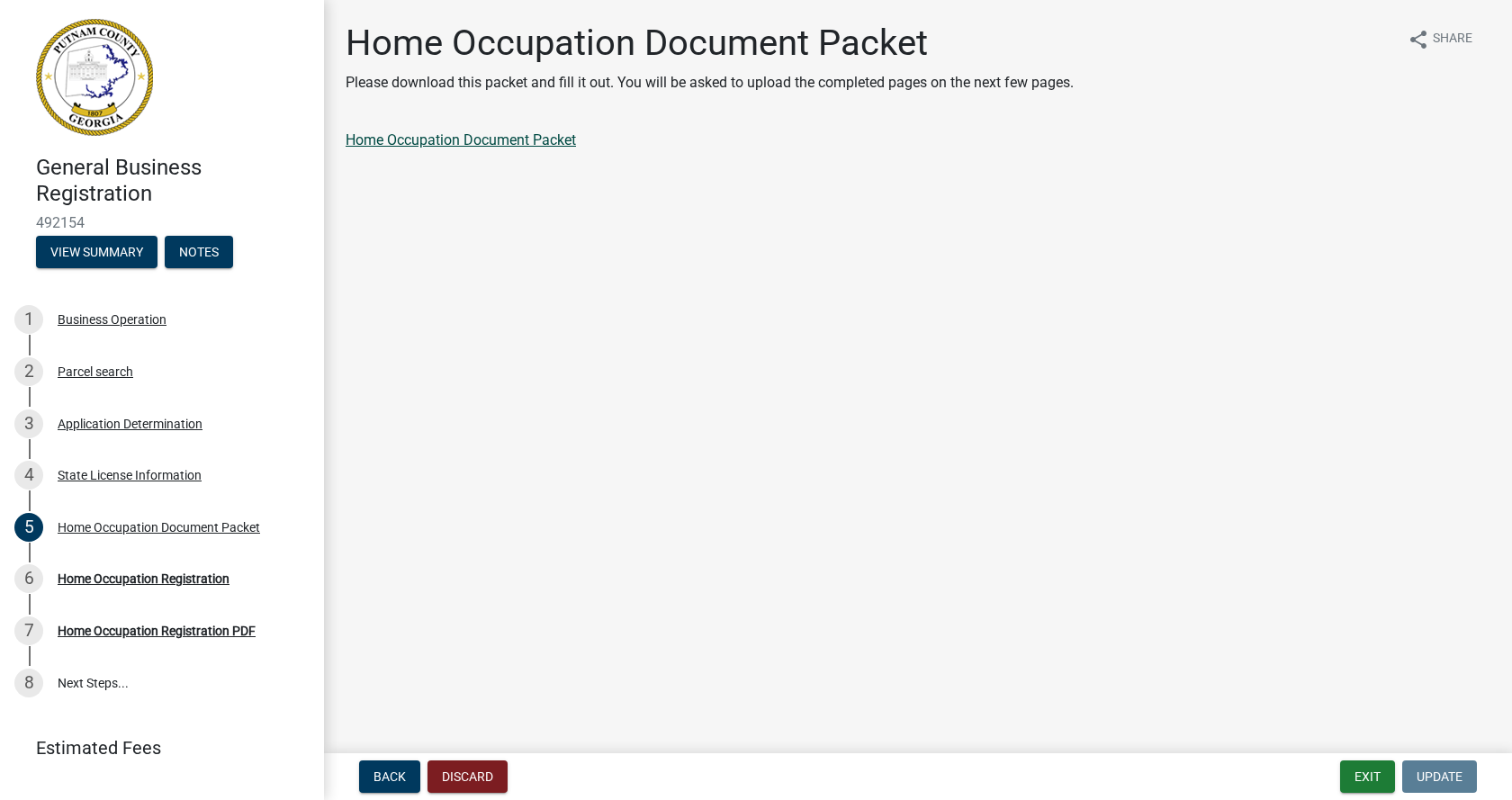
click at [442, 139] on link "Home Occupation Document Packet" at bounding box center [460, 140] width 230 height 17
